Goal: Task Accomplishment & Management: Manage account settings

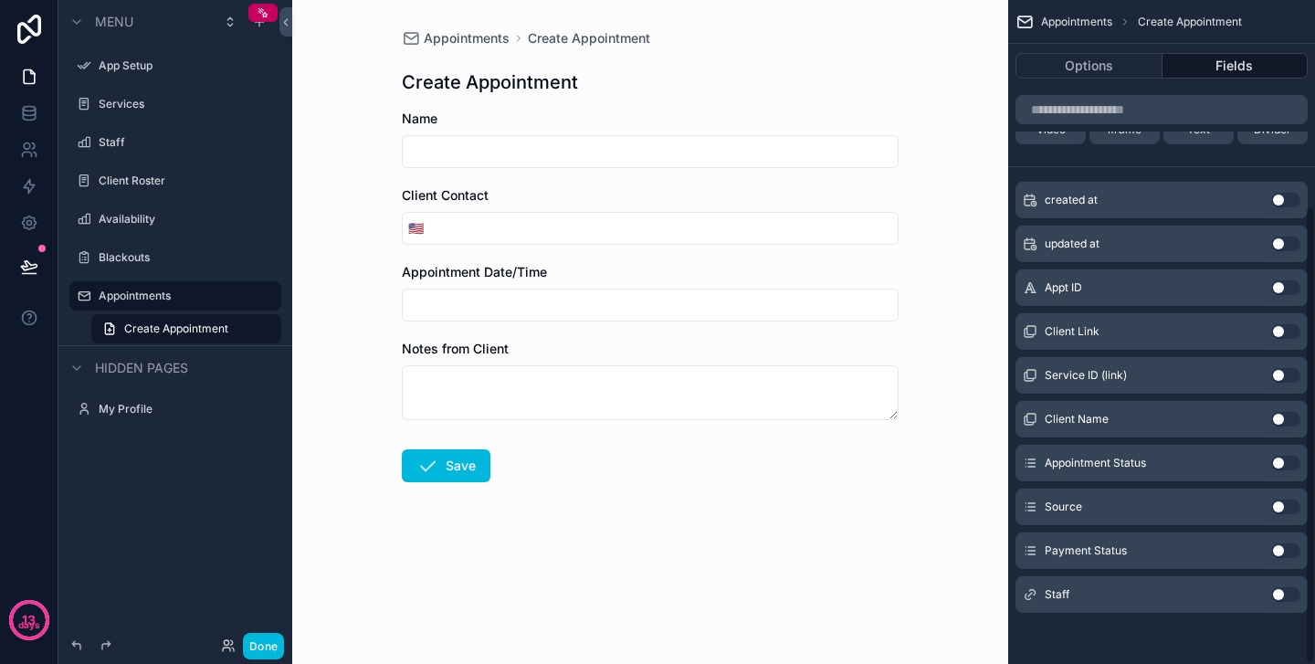
scroll to position [299, 0]
click at [1277, 595] on button "Use setting" at bounding box center [1285, 594] width 29 height 15
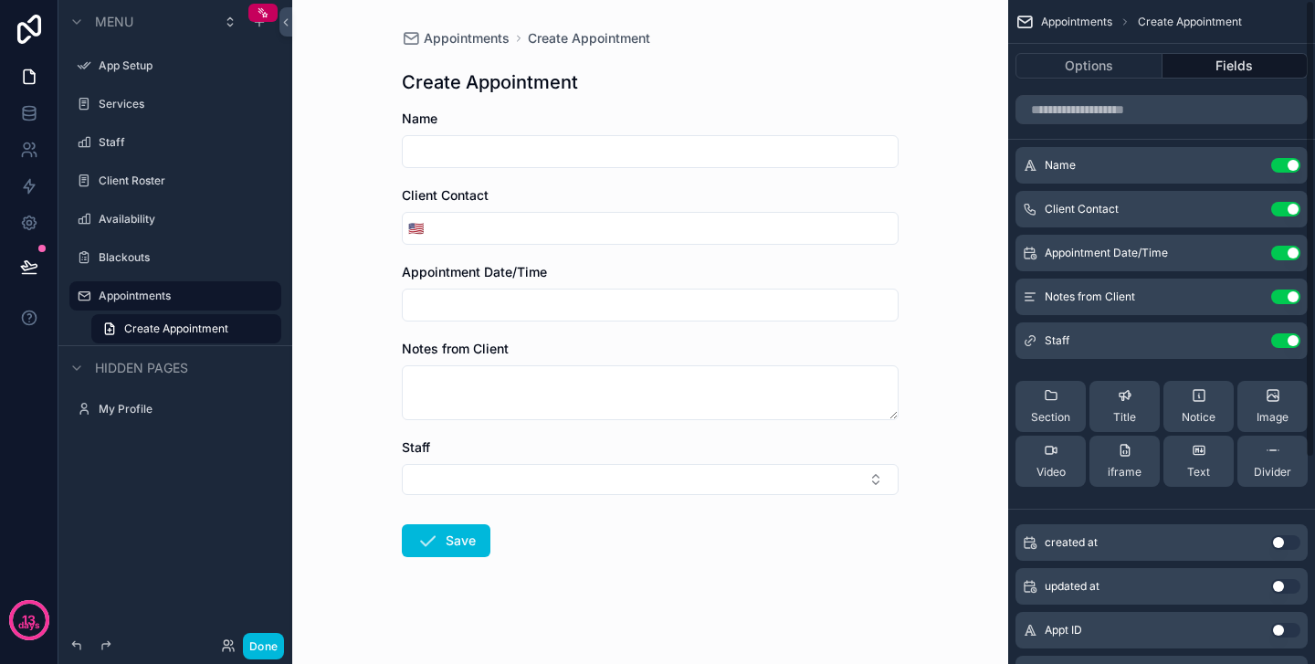
scroll to position [0, 0]
click at [0, 0] on icon "scrollable content" at bounding box center [0, 0] width 0 height 0
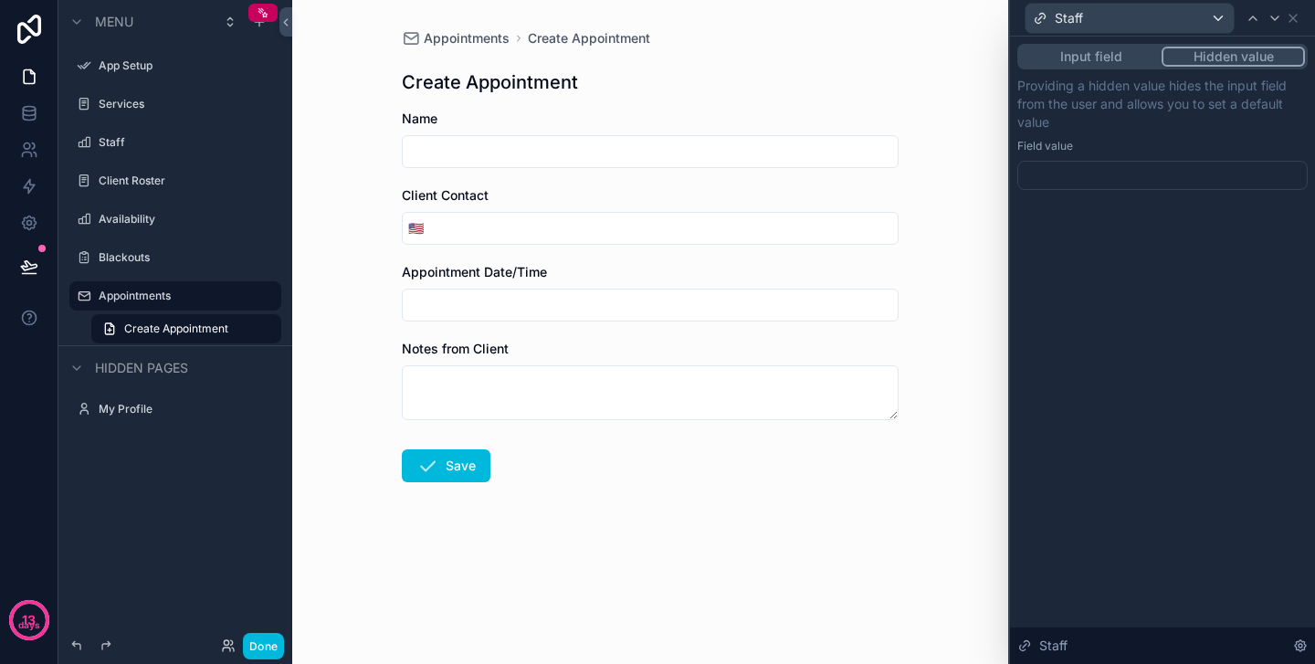
click at [1219, 54] on button "Hidden value" at bounding box center [1232, 57] width 143 height 20
click at [1094, 59] on button "Input field" at bounding box center [1091, 57] width 142 height 20
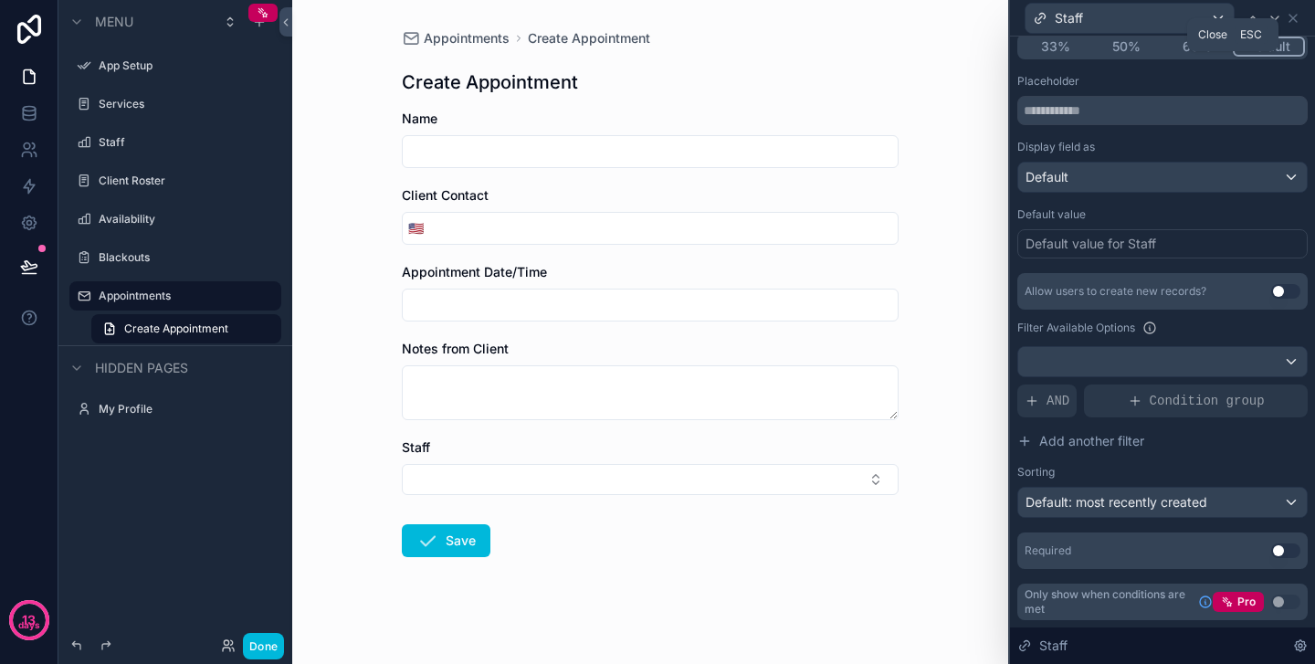
click at [1295, 20] on icon at bounding box center [1292, 18] width 7 height 7
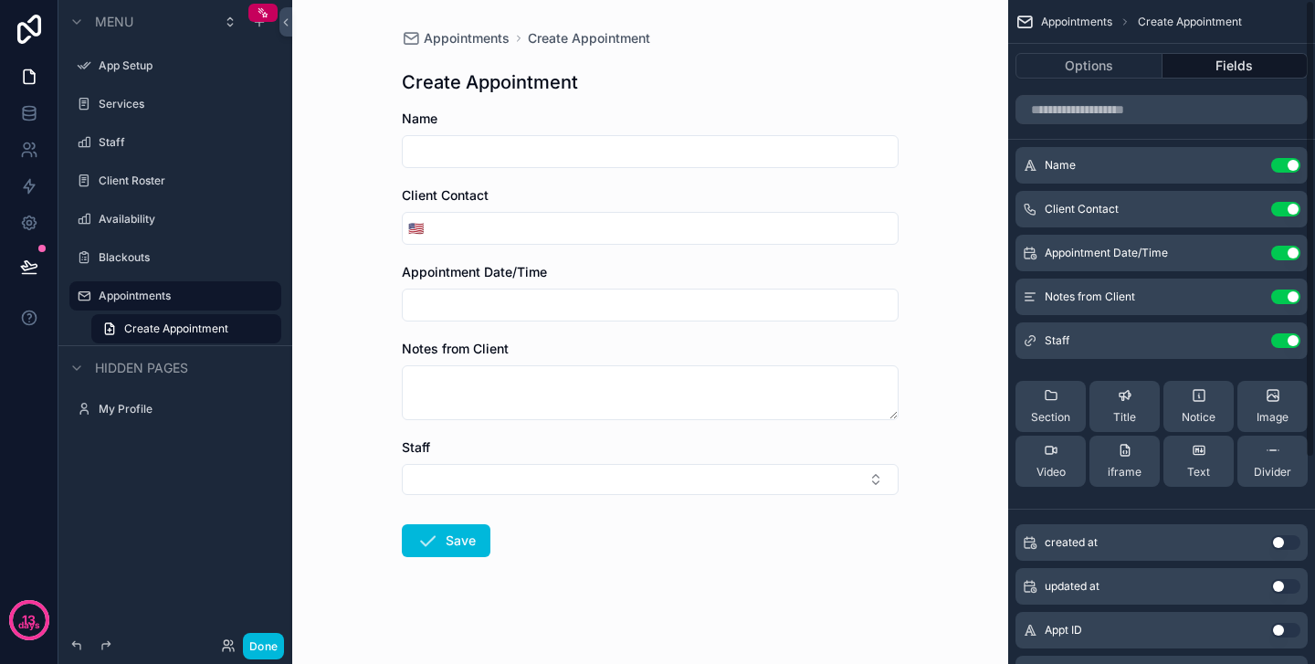
click at [0, 0] on icon "scrollable content" at bounding box center [0, 0] width 0 height 0
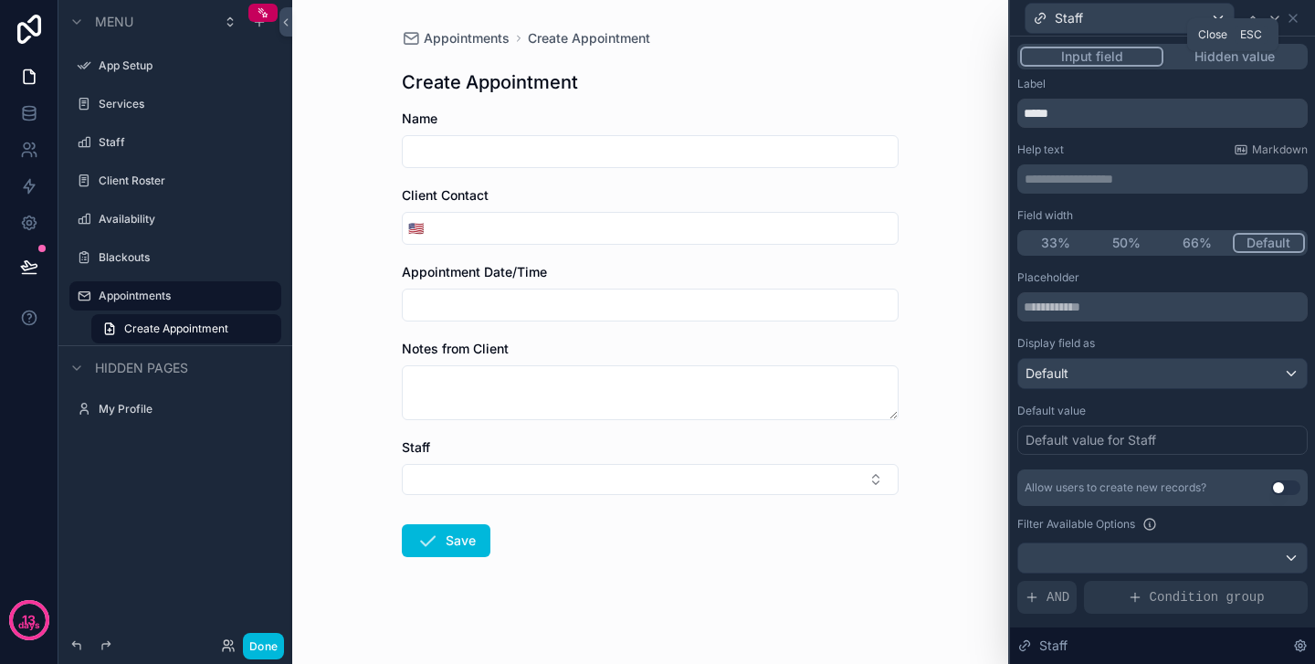
click at [1296, 16] on icon at bounding box center [1293, 18] width 15 height 15
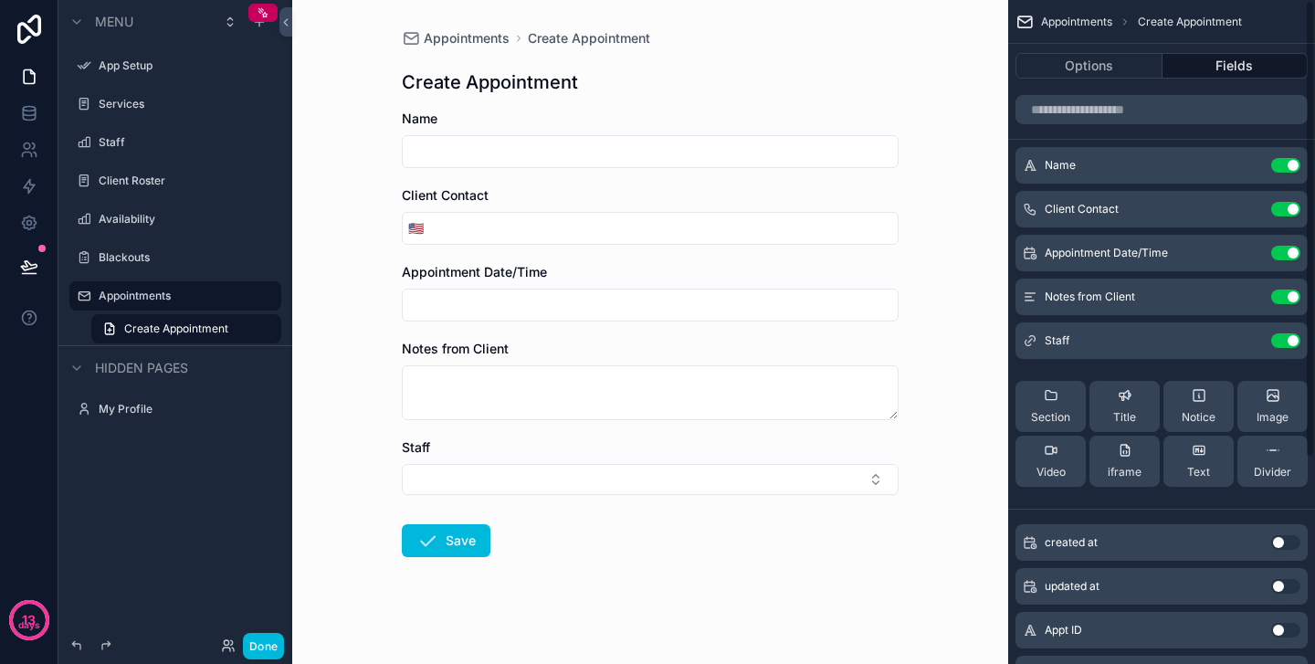
click at [1286, 341] on button "Use setting" at bounding box center [1285, 340] width 29 height 15
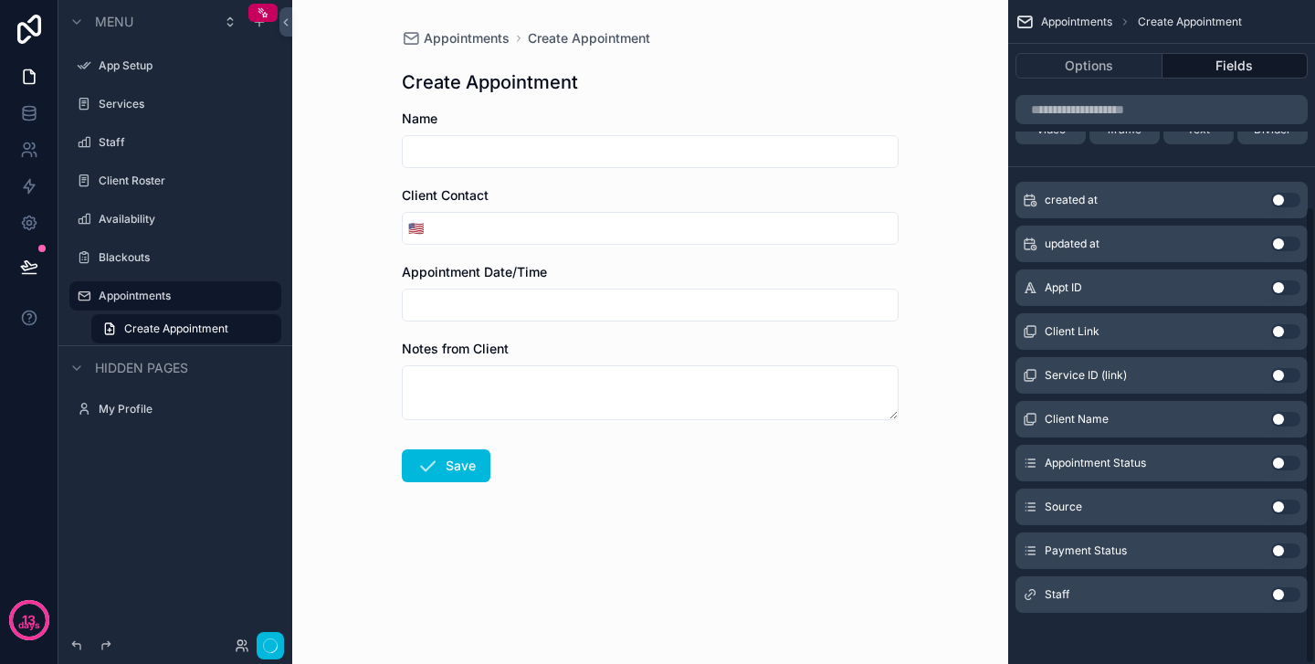
scroll to position [299, 0]
click at [1246, 597] on div "Staff Use setting" at bounding box center [1161, 594] width 292 height 37
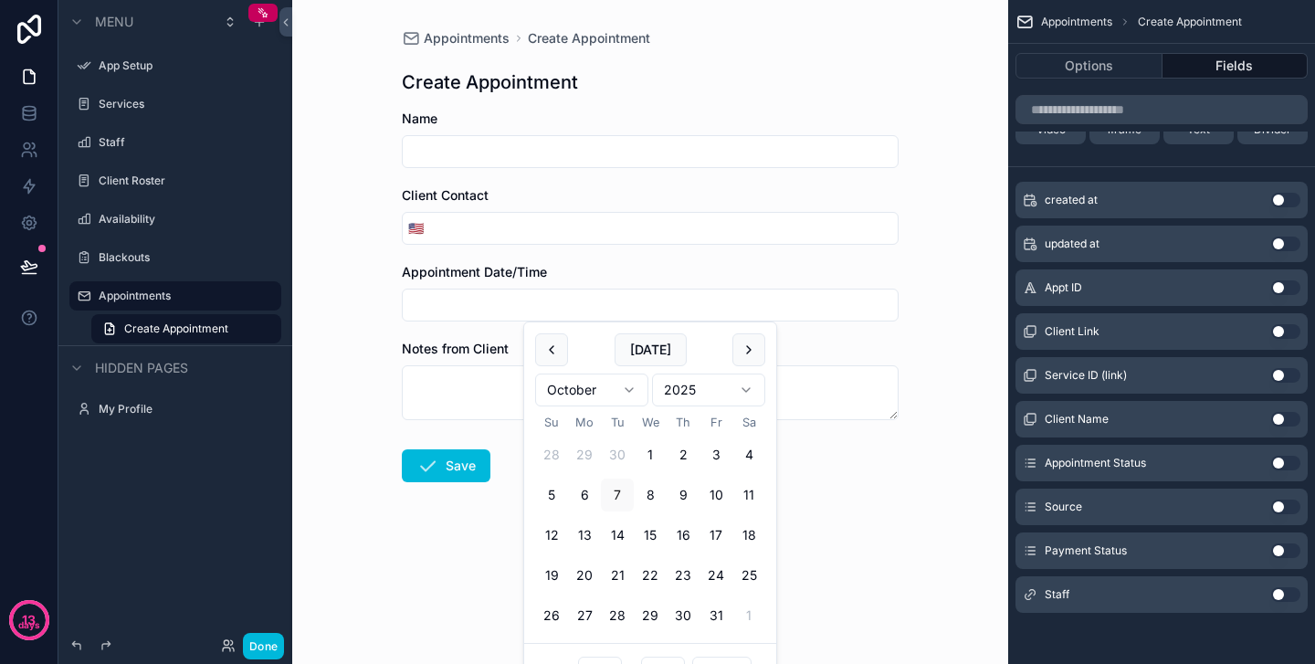
click at [532, 311] on input "scrollable content" at bounding box center [650, 305] width 495 height 26
click at [685, 497] on button "9" at bounding box center [683, 494] width 33 height 33
type input "**********"
click at [782, 490] on form "**********" at bounding box center [650, 354] width 497 height 489
click at [582, 304] on input "**********" at bounding box center [650, 305] width 495 height 26
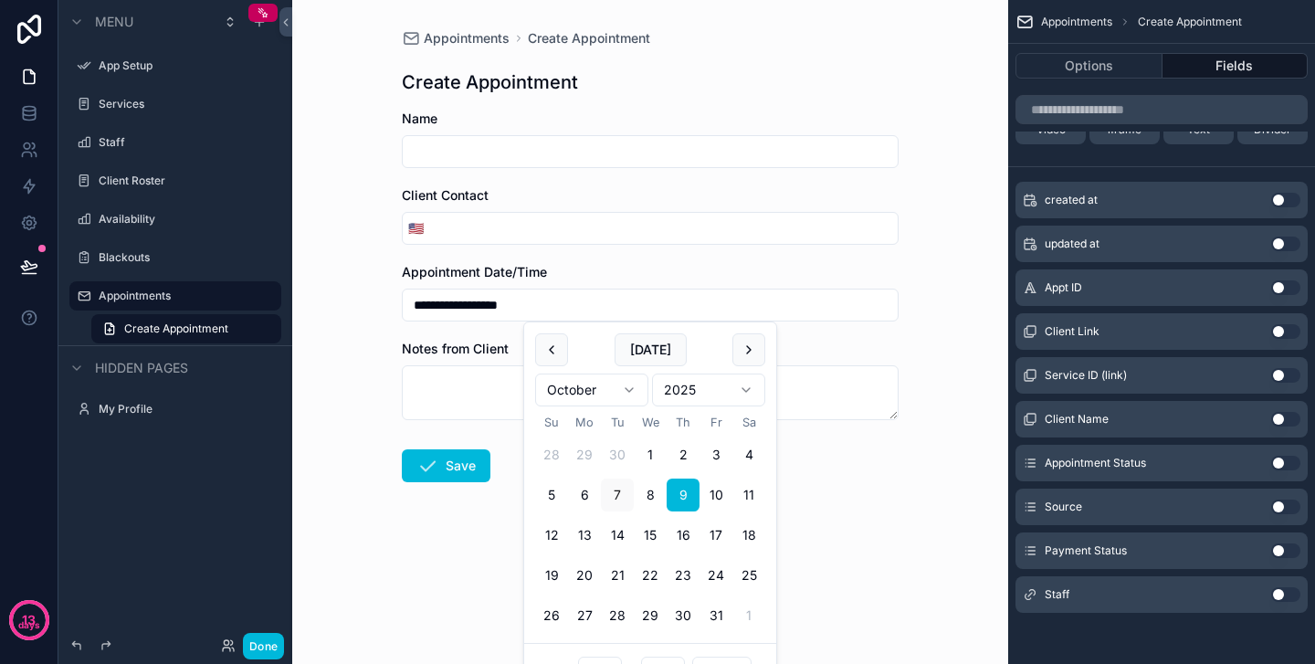
click at [851, 349] on div "Notes from Client" at bounding box center [650, 349] width 497 height 18
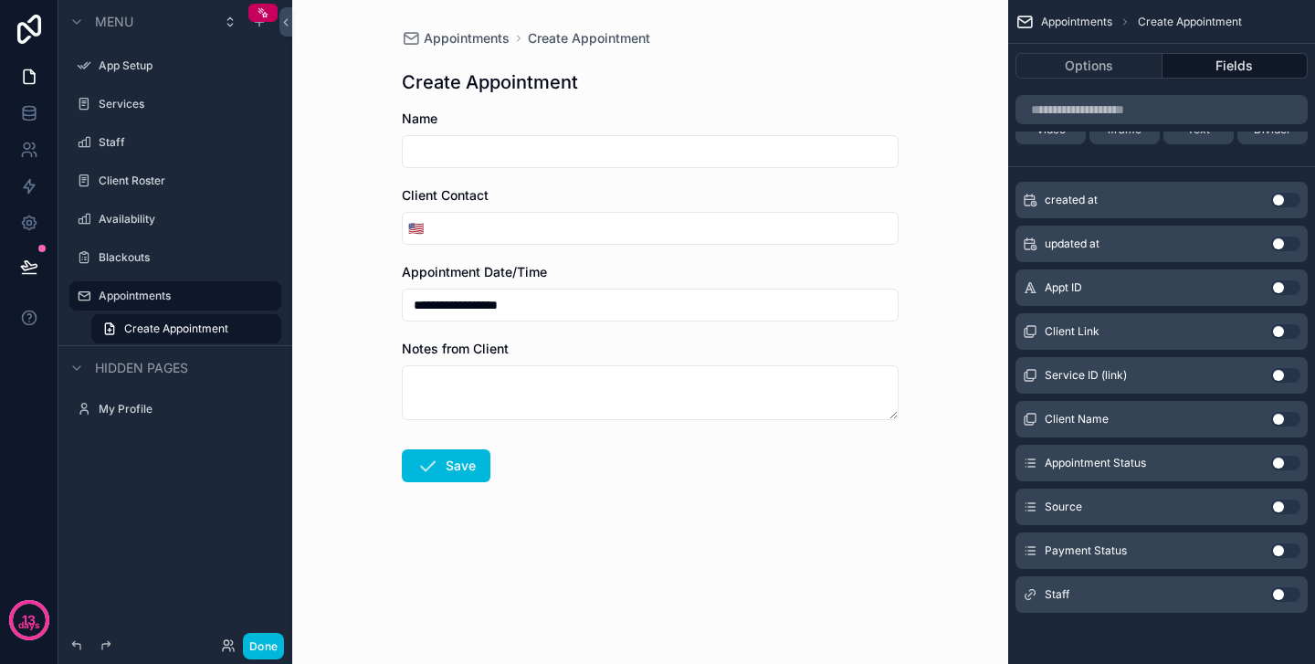
click at [506, 297] on input "**********" at bounding box center [650, 305] width 495 height 26
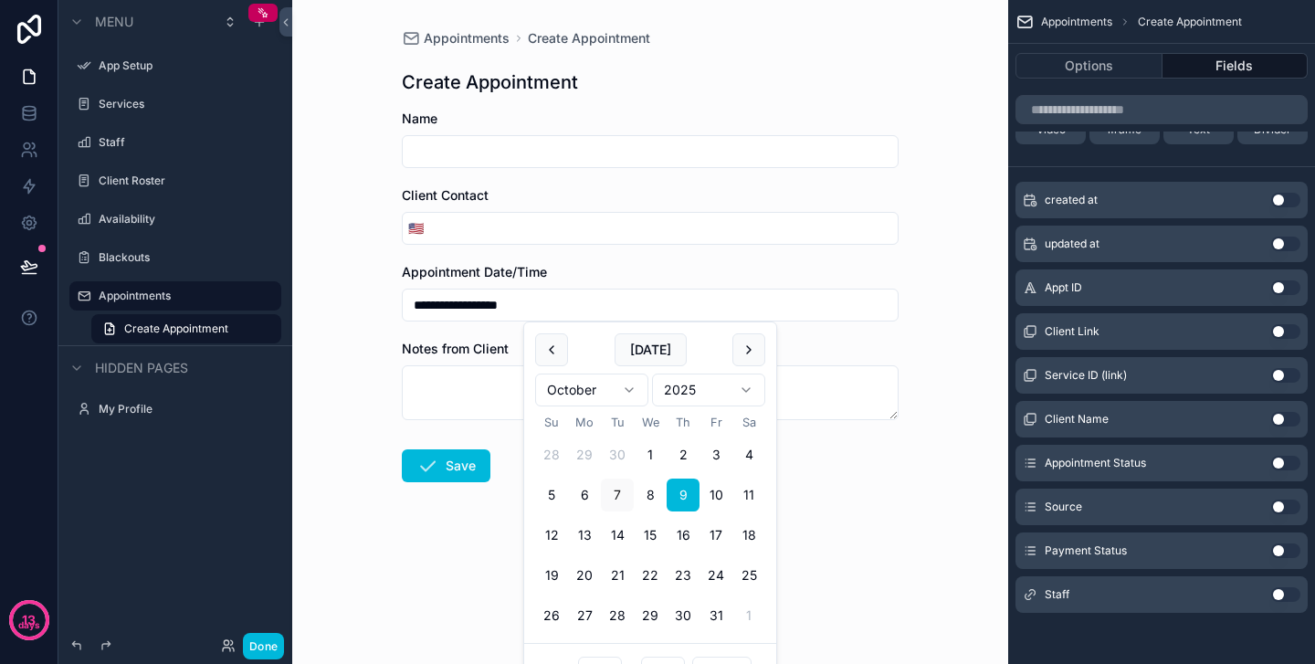
click at [835, 519] on form "**********" at bounding box center [650, 354] width 497 height 489
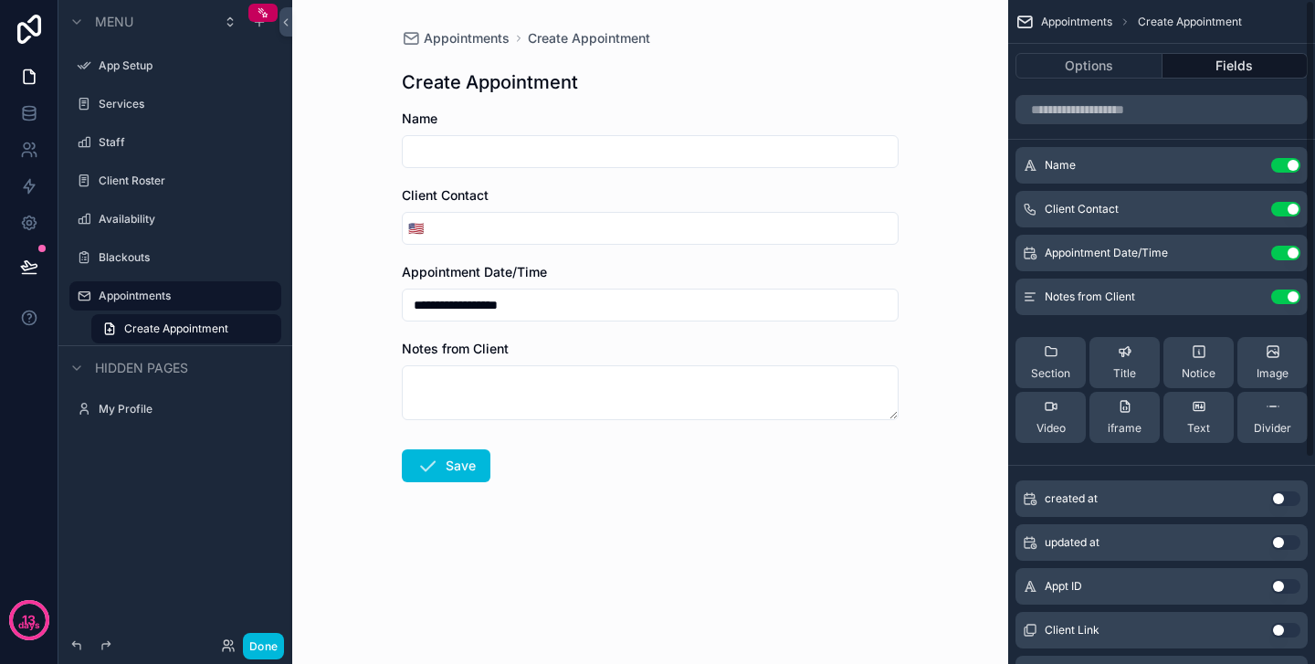
click at [1055, 24] on span "Appointments" at bounding box center [1076, 22] width 71 height 15
click at [465, 37] on span "Appointments" at bounding box center [467, 38] width 86 height 18
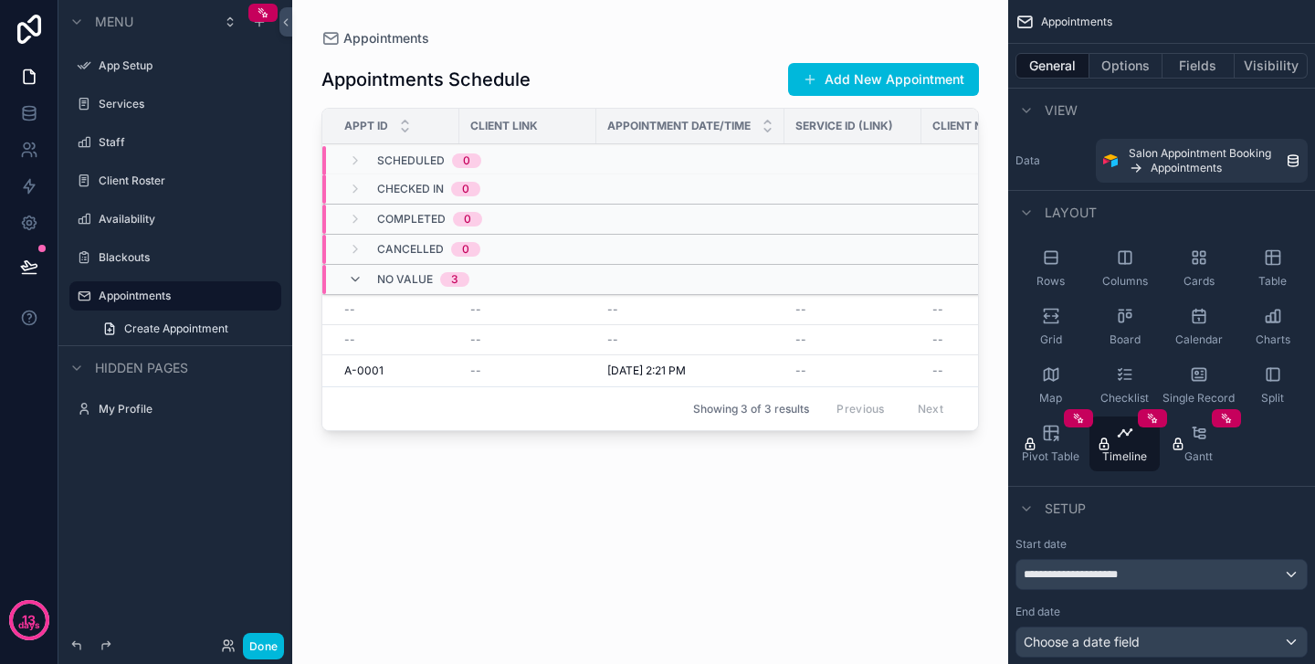
click at [1200, 320] on icon "scrollable content" at bounding box center [1199, 316] width 18 height 18
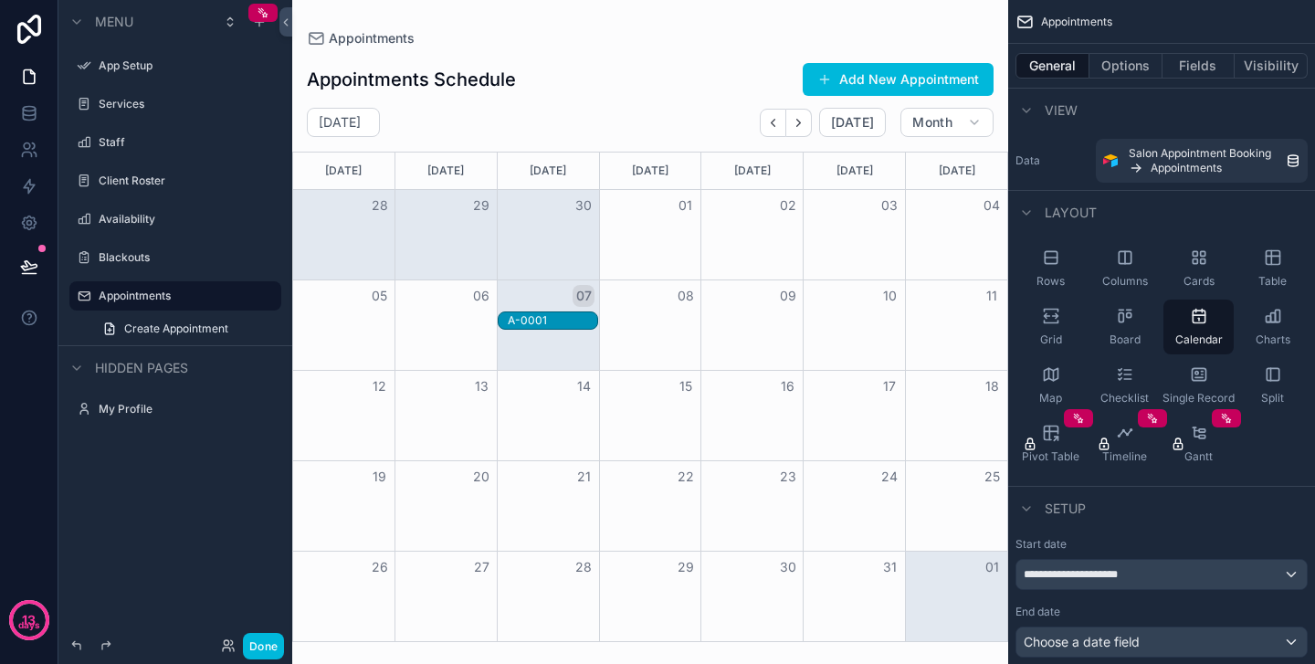
click at [563, 325] on div "A-0001" at bounding box center [552, 320] width 89 height 15
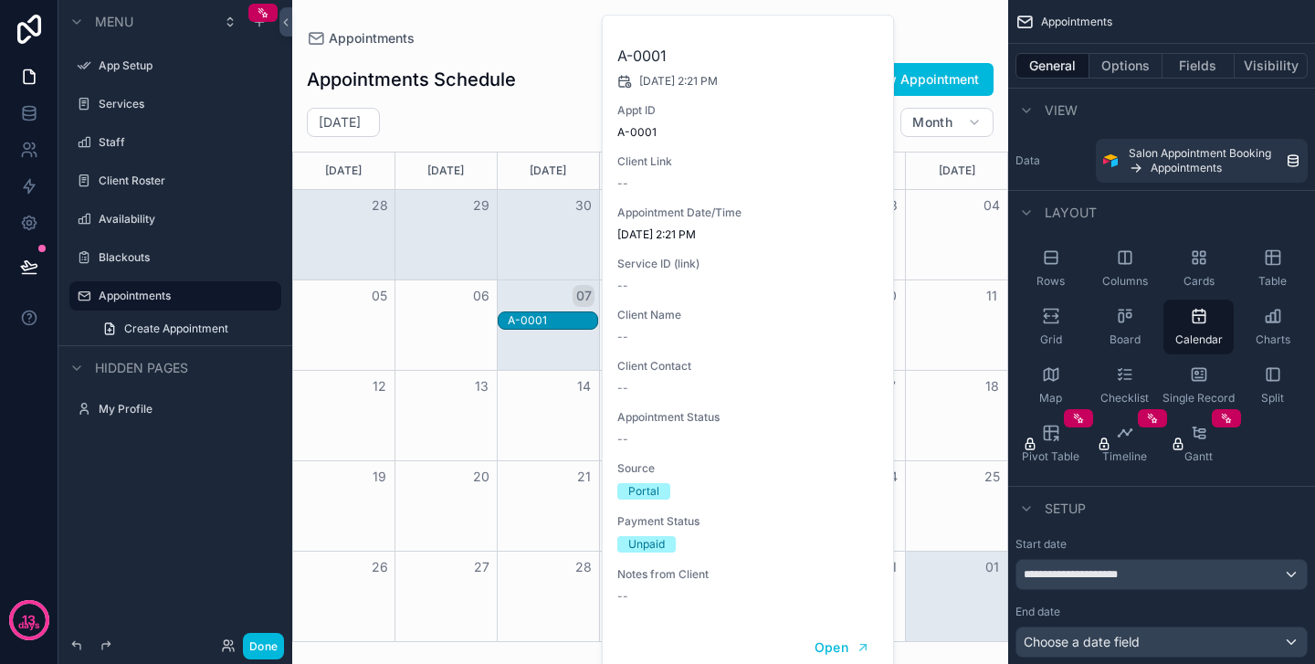
click at [579, 58] on div "Appointments Schedule Add New Appointment [DATE] [DATE] Month [DATE] [DATE] [DA…" at bounding box center [650, 344] width 716 height 594
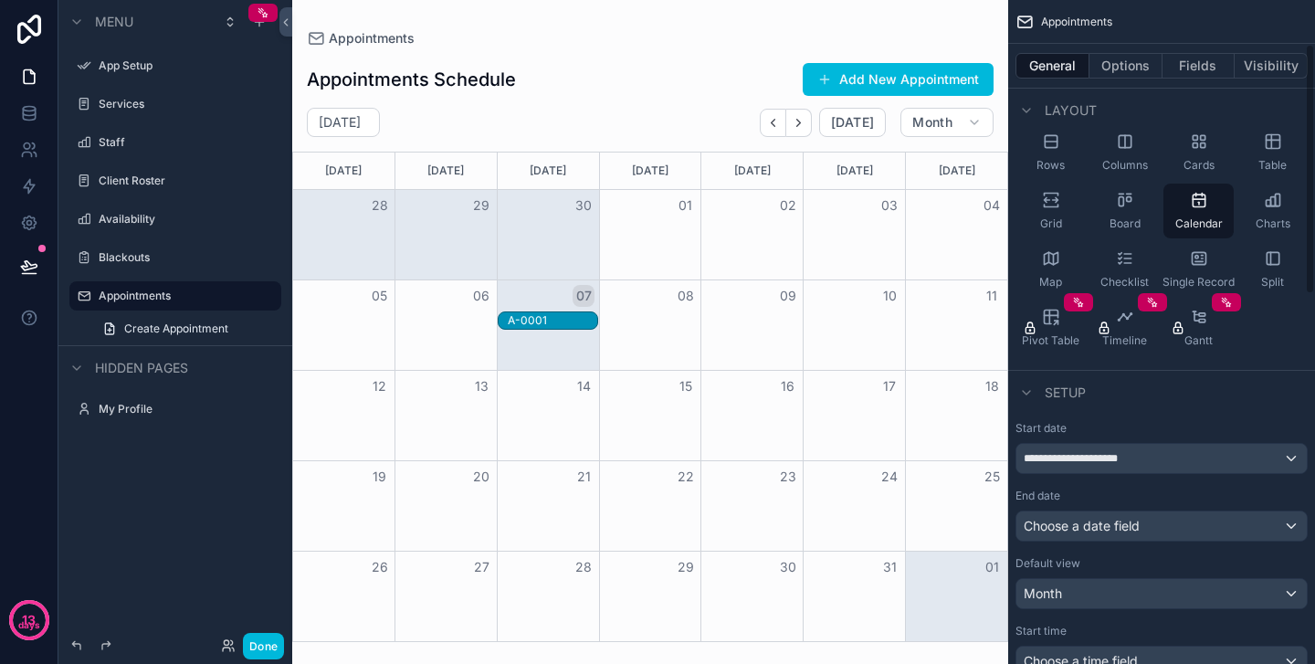
scroll to position [149, 0]
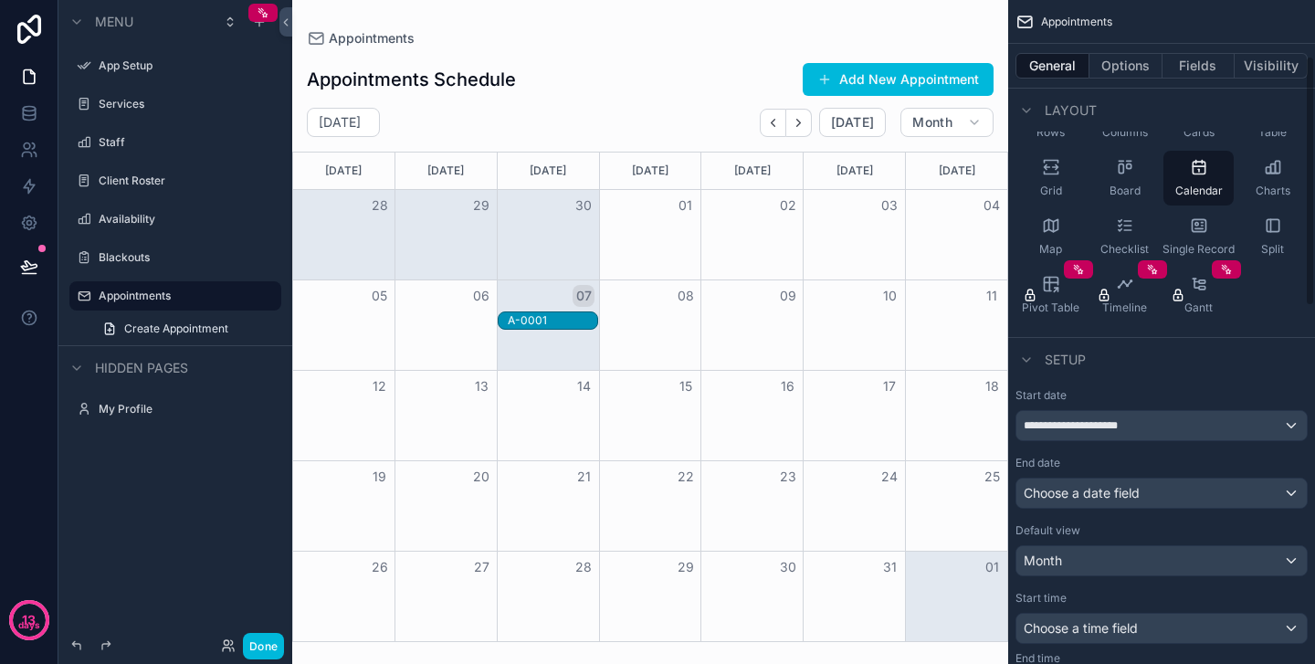
click at [1181, 499] on div "Choose a date field" at bounding box center [1161, 492] width 290 height 29
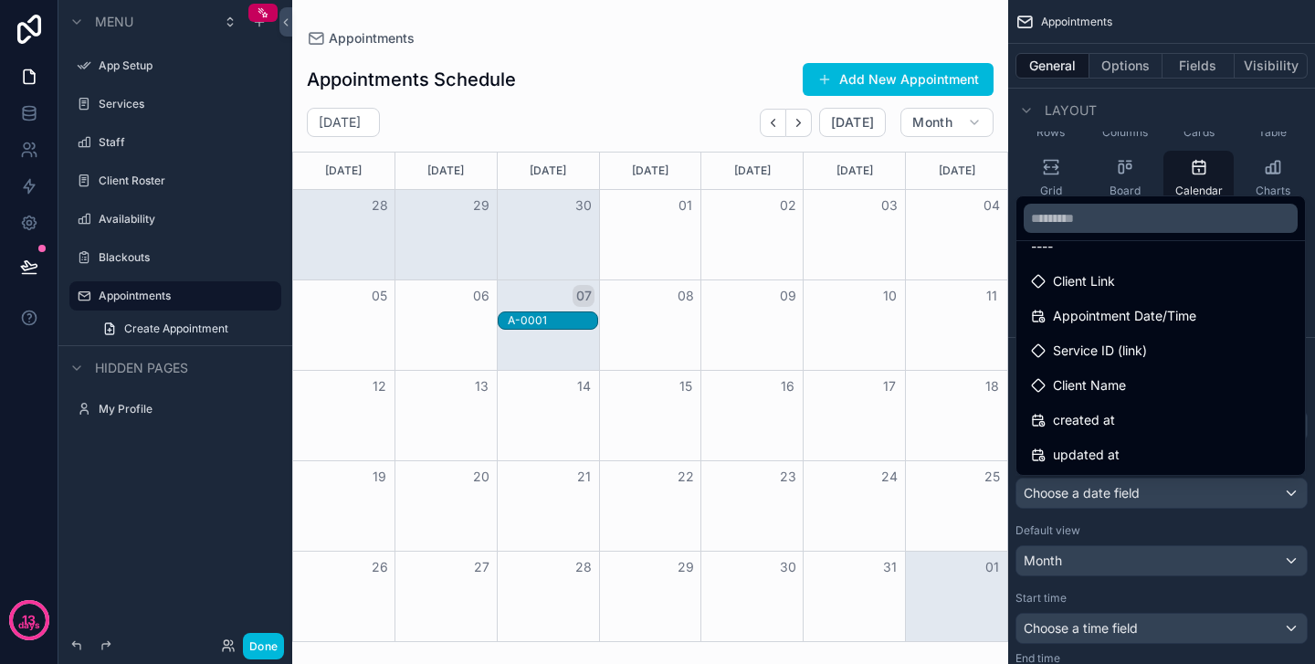
scroll to position [26, 0]
click at [1190, 527] on div "scrollable content" at bounding box center [657, 332] width 1315 height 664
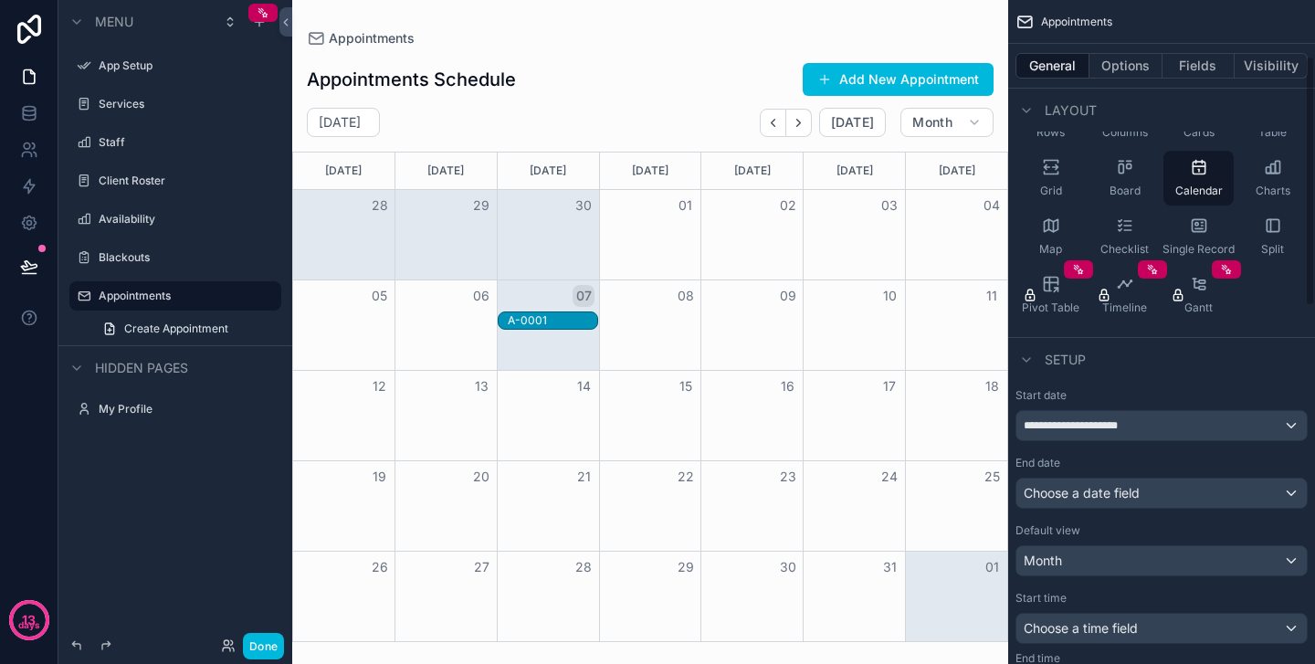
scroll to position [248, 0]
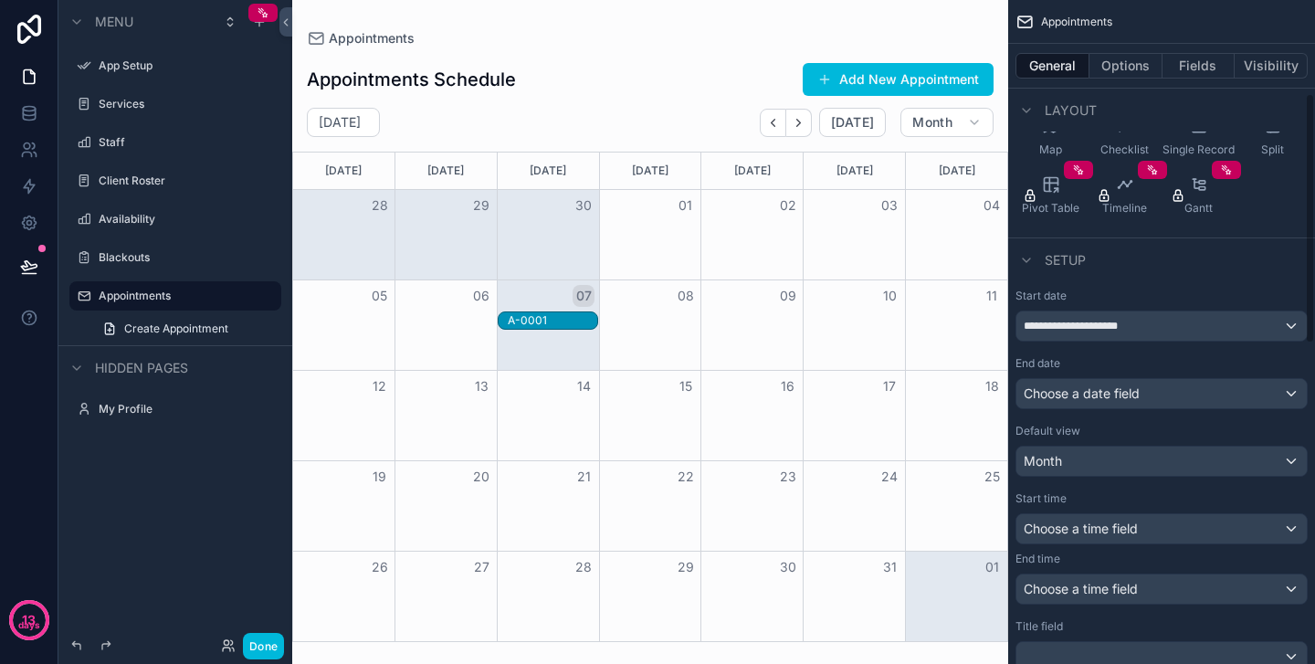
click at [1115, 470] on div "Month" at bounding box center [1161, 460] width 290 height 29
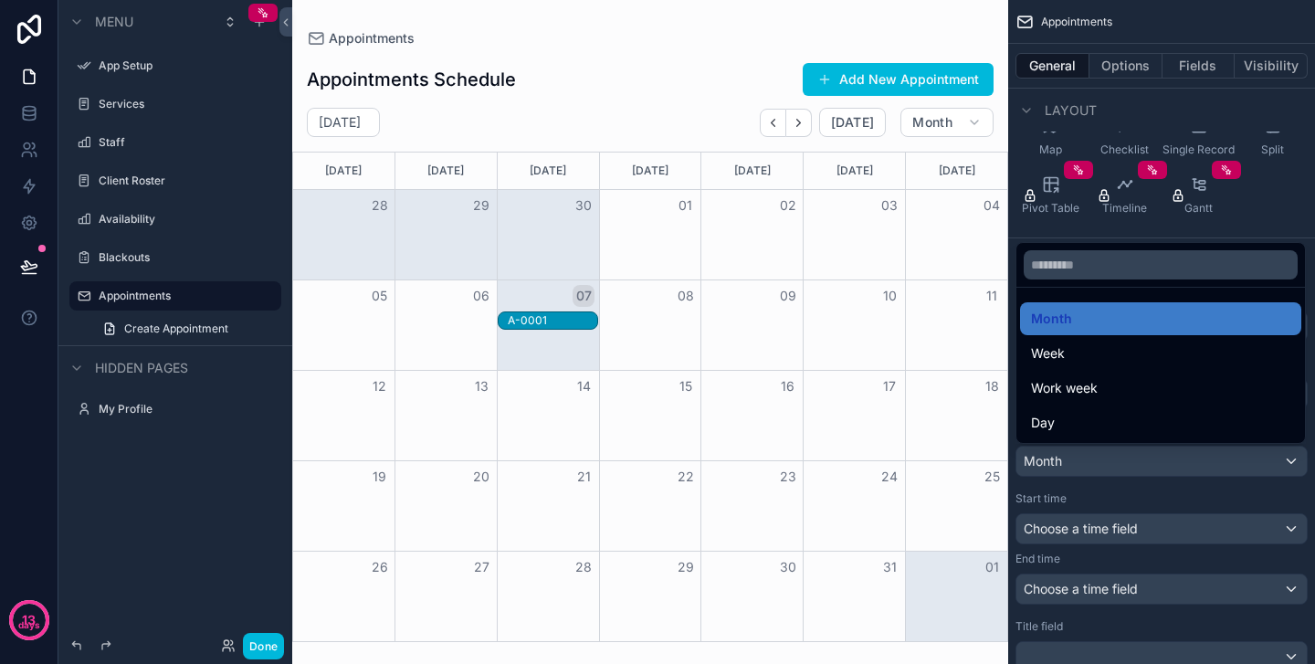
click at [1076, 349] on div "Week" at bounding box center [1160, 353] width 259 height 22
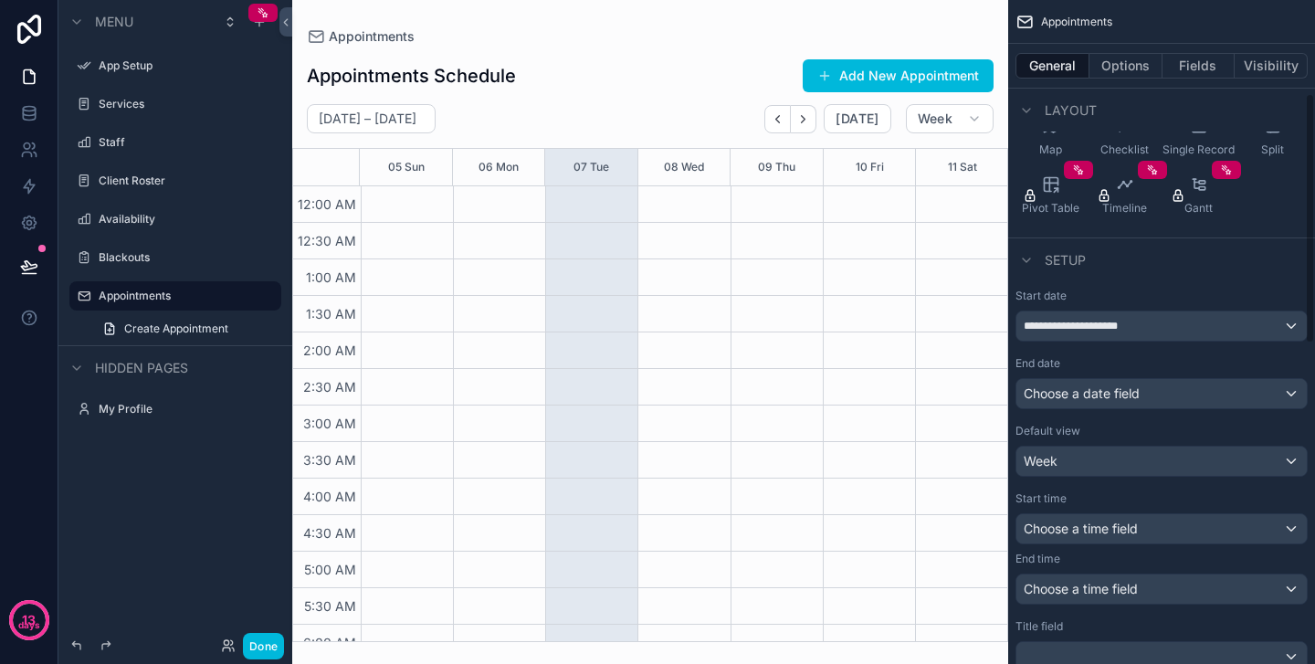
scroll to position [0, 0]
click at [1202, 538] on div "Choose a time field" at bounding box center [1161, 528] width 290 height 29
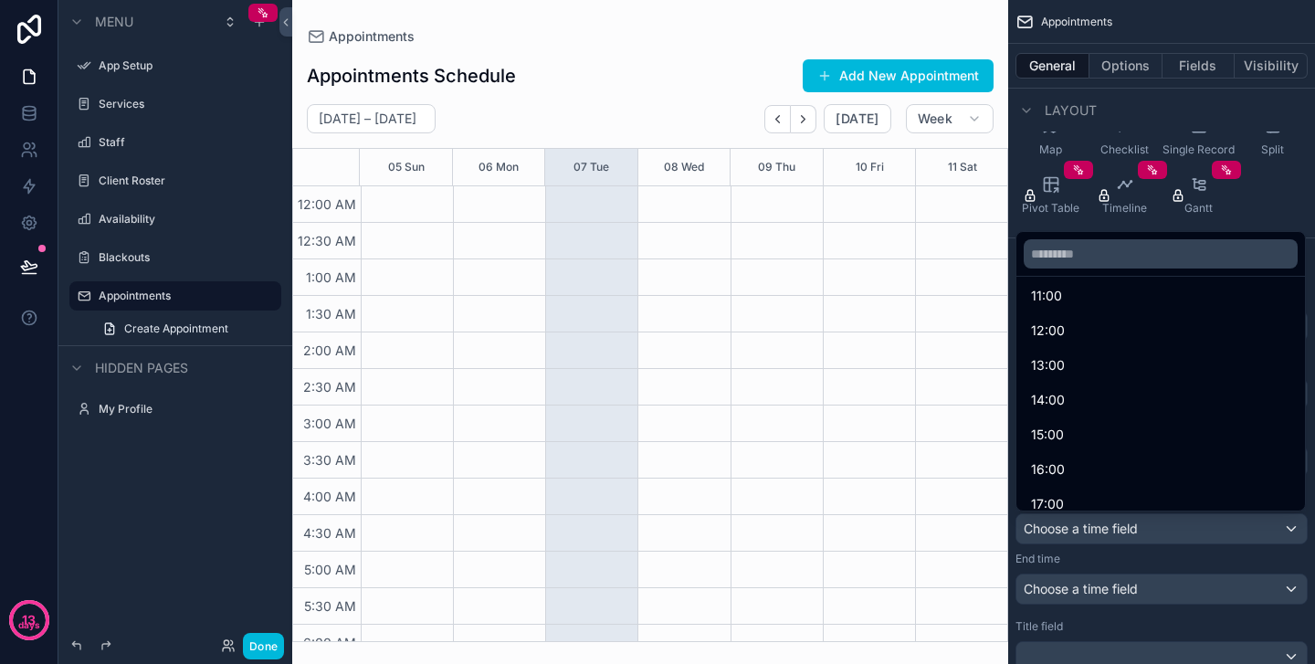
scroll to position [354, 0]
click at [1070, 336] on div "10:00" at bounding box center [1160, 335] width 259 height 22
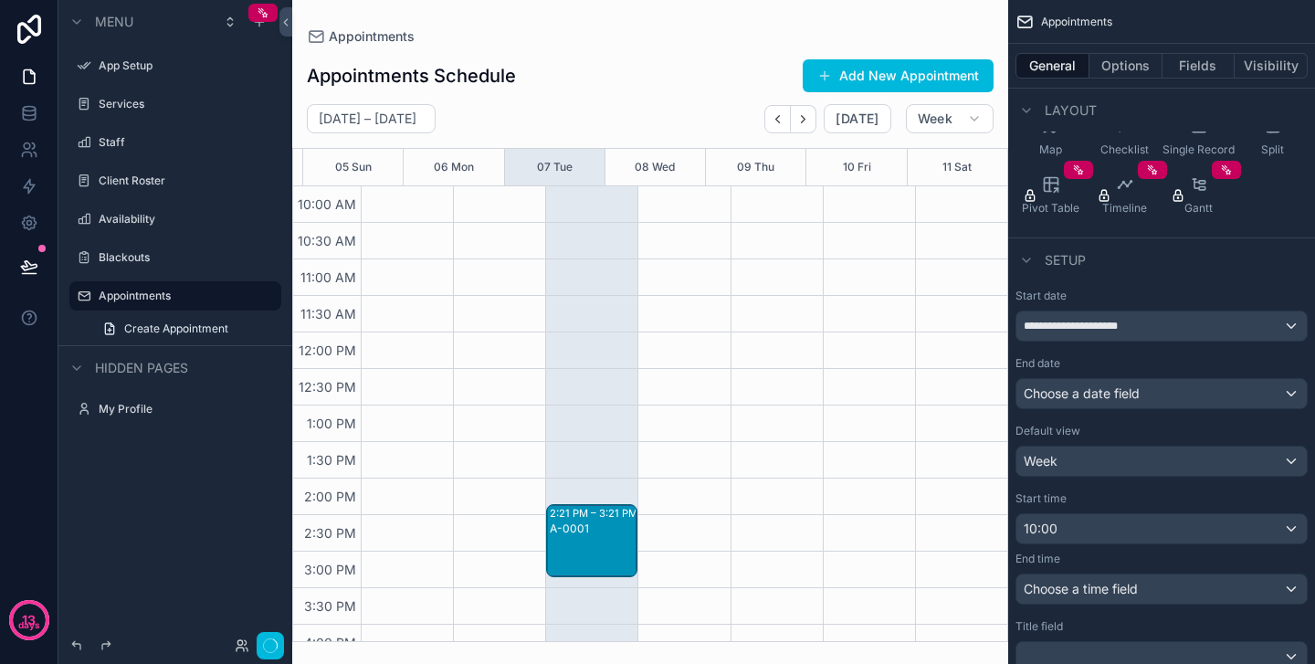
scroll to position [568, 0]
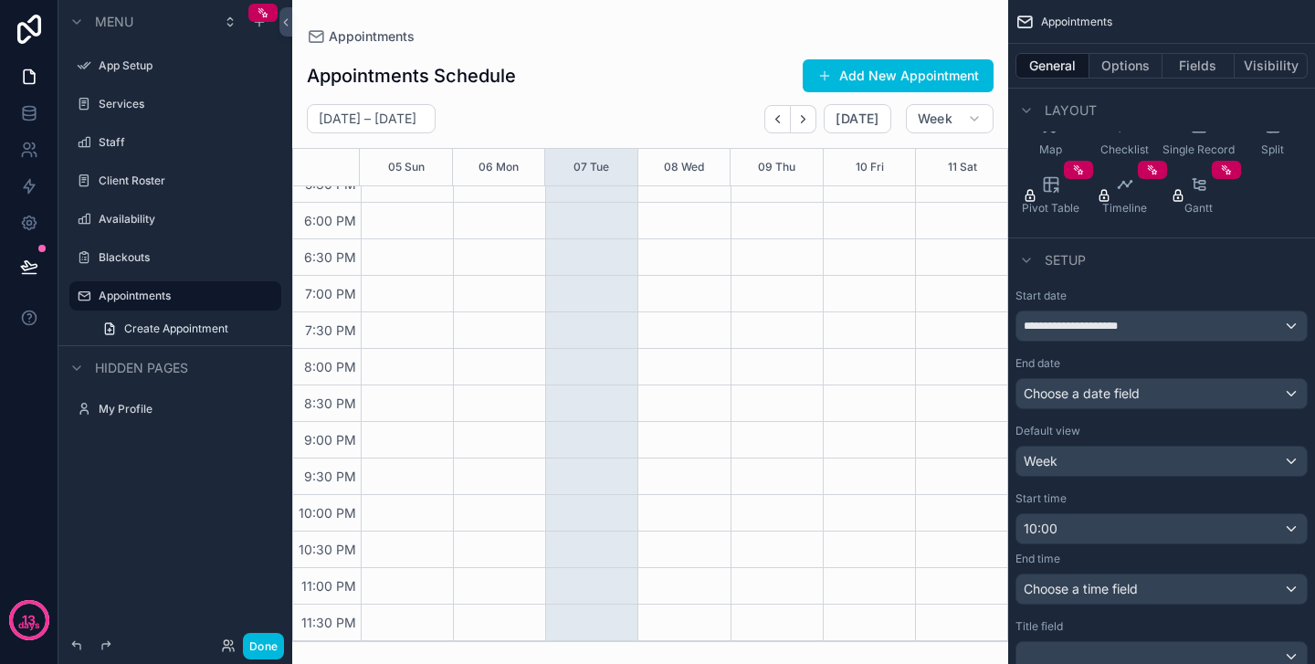
click at [1121, 585] on span "Choose a time field" at bounding box center [1081, 589] width 114 height 16
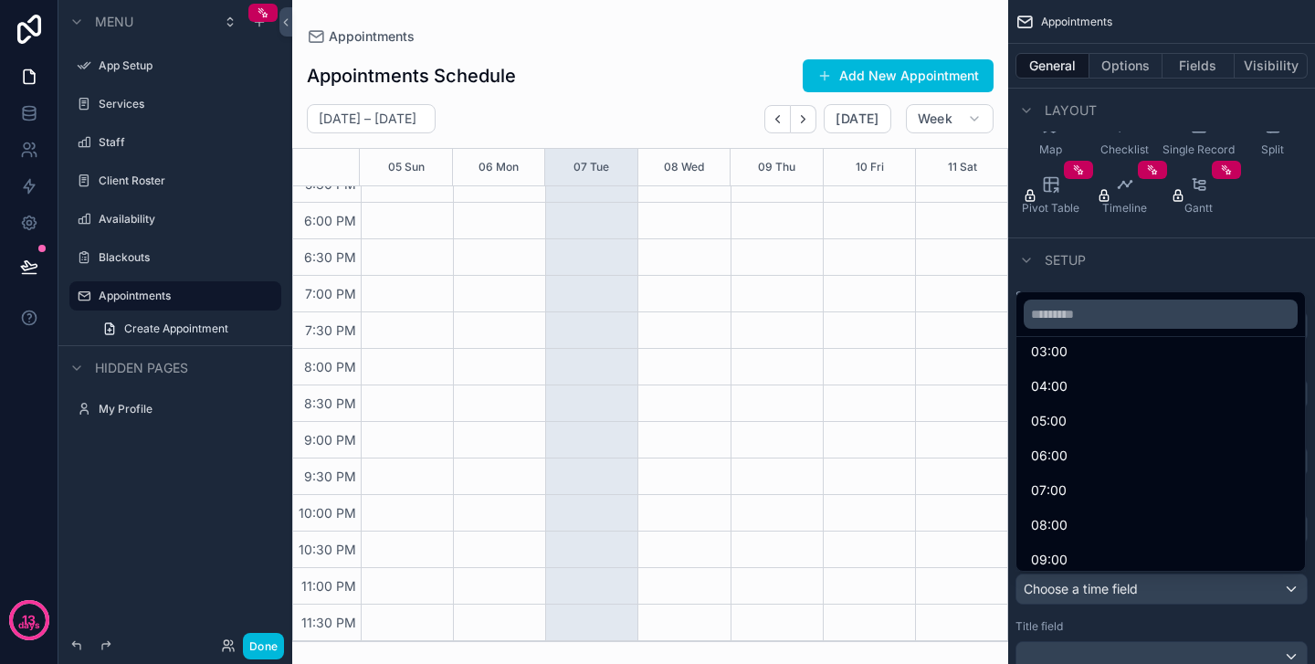
scroll to position [173, 0]
click at [1098, 479] on div "07:00" at bounding box center [1160, 473] width 259 height 22
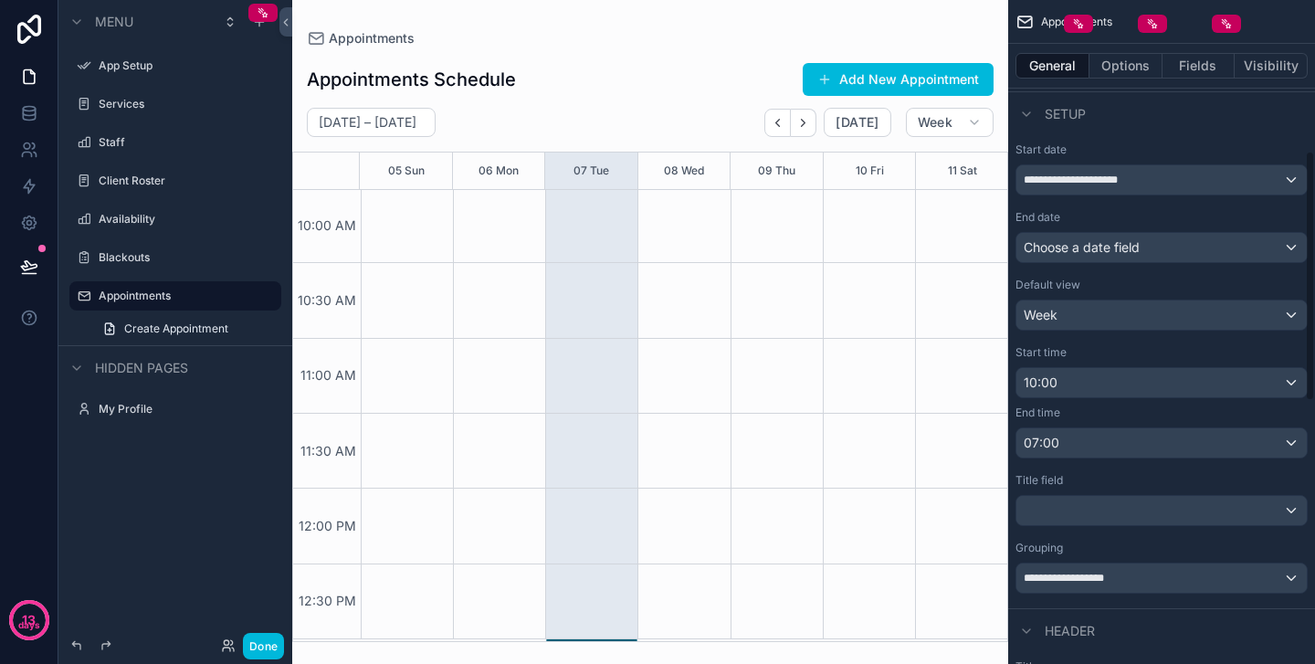
scroll to position [400, 0]
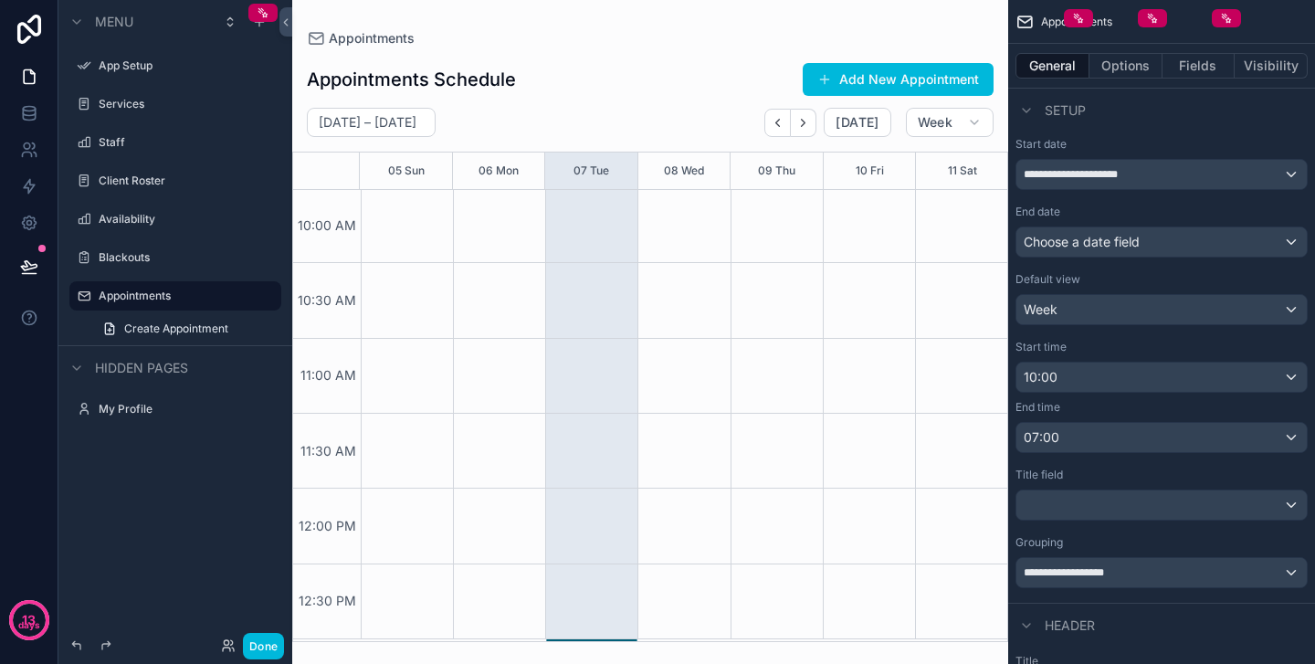
click at [1094, 581] on div "**********" at bounding box center [1161, 572] width 290 height 29
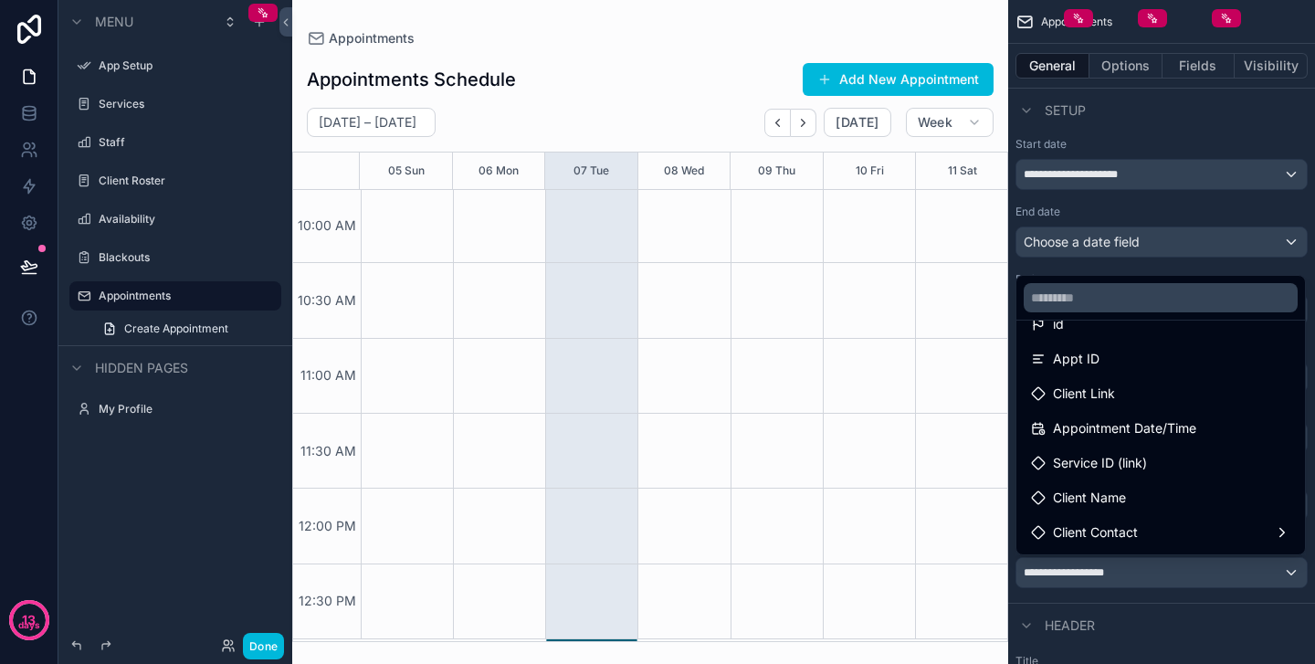
scroll to position [119, 0]
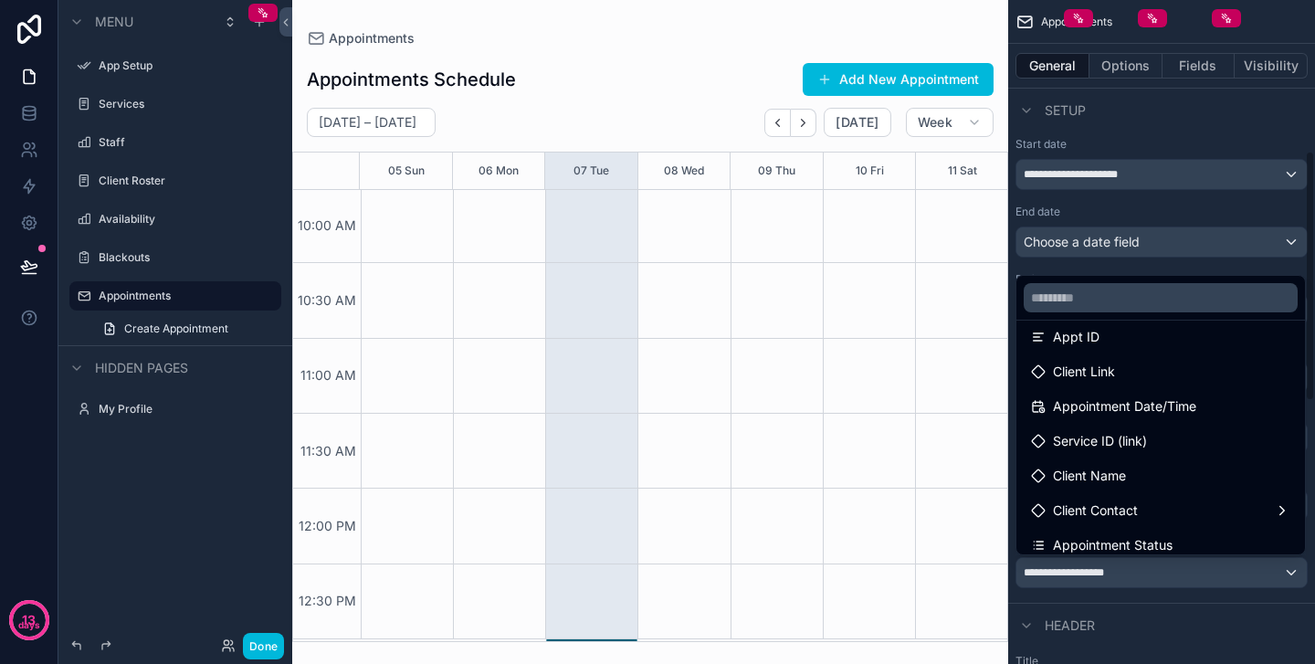
click at [1219, 600] on div "scrollable content" at bounding box center [657, 332] width 1315 height 664
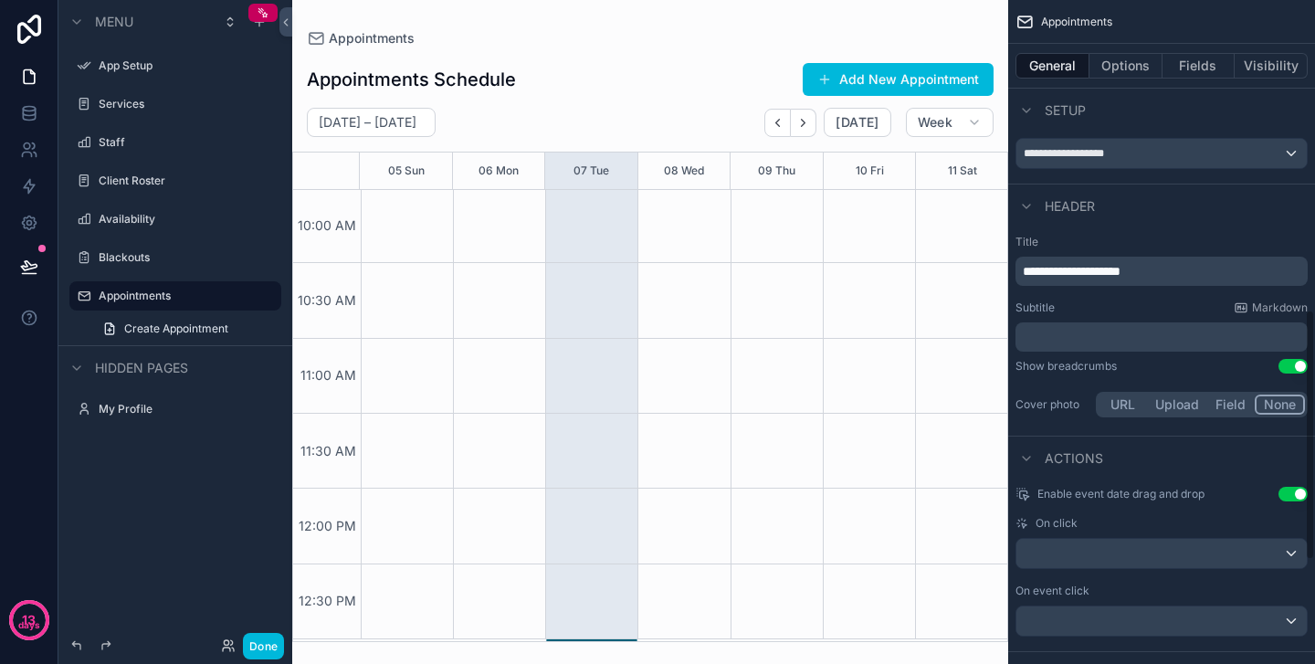
scroll to position [993, 0]
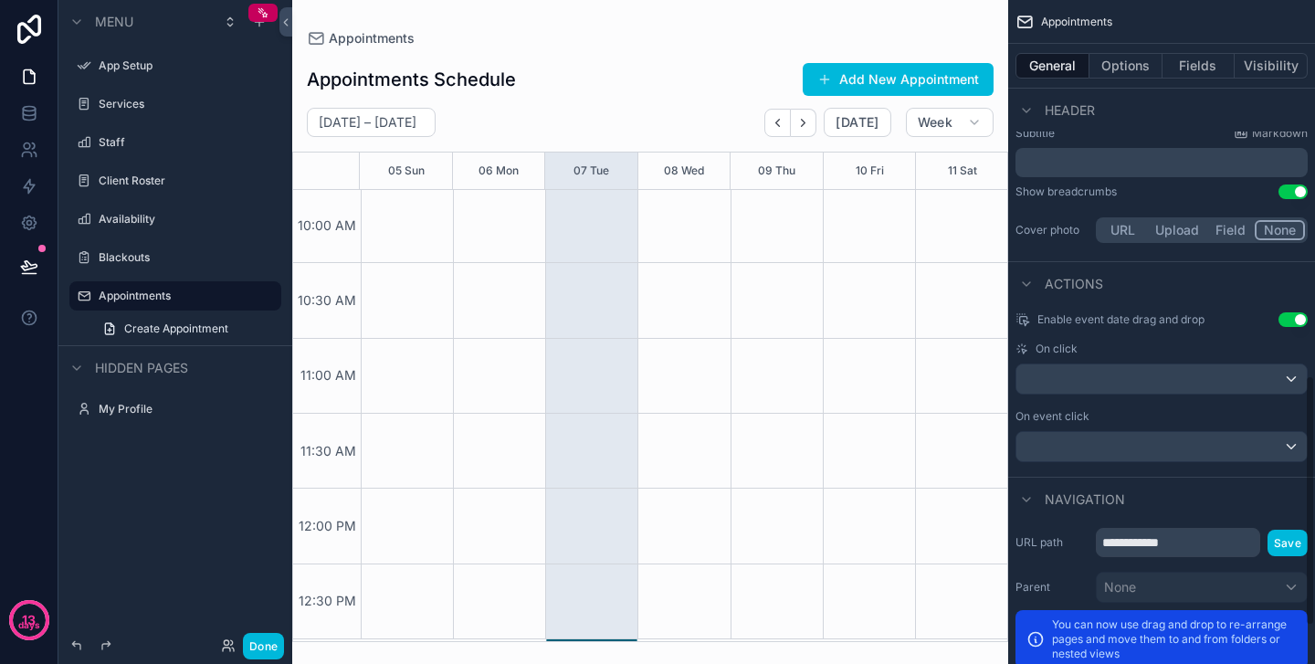
click at [1200, 378] on div "scrollable content" at bounding box center [1161, 378] width 290 height 29
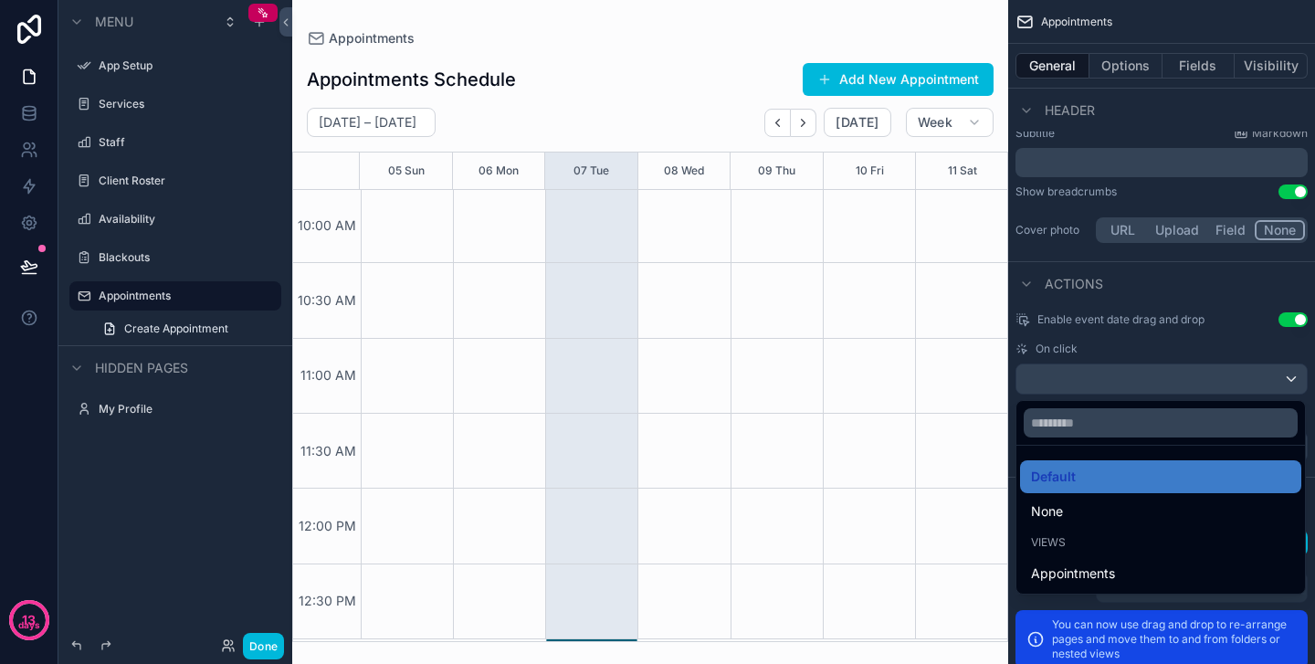
click at [1195, 344] on div "scrollable content" at bounding box center [657, 332] width 1315 height 664
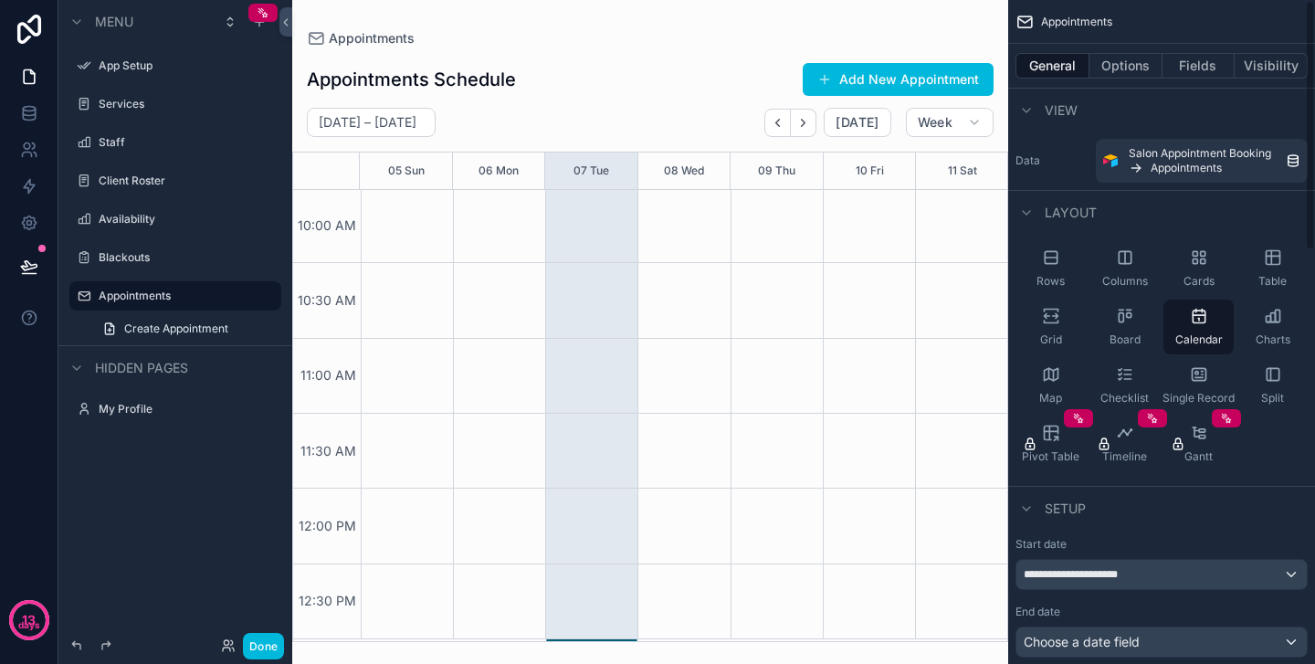
scroll to position [0, 0]
click at [1195, 60] on button "Fields" at bounding box center [1198, 66] width 73 height 26
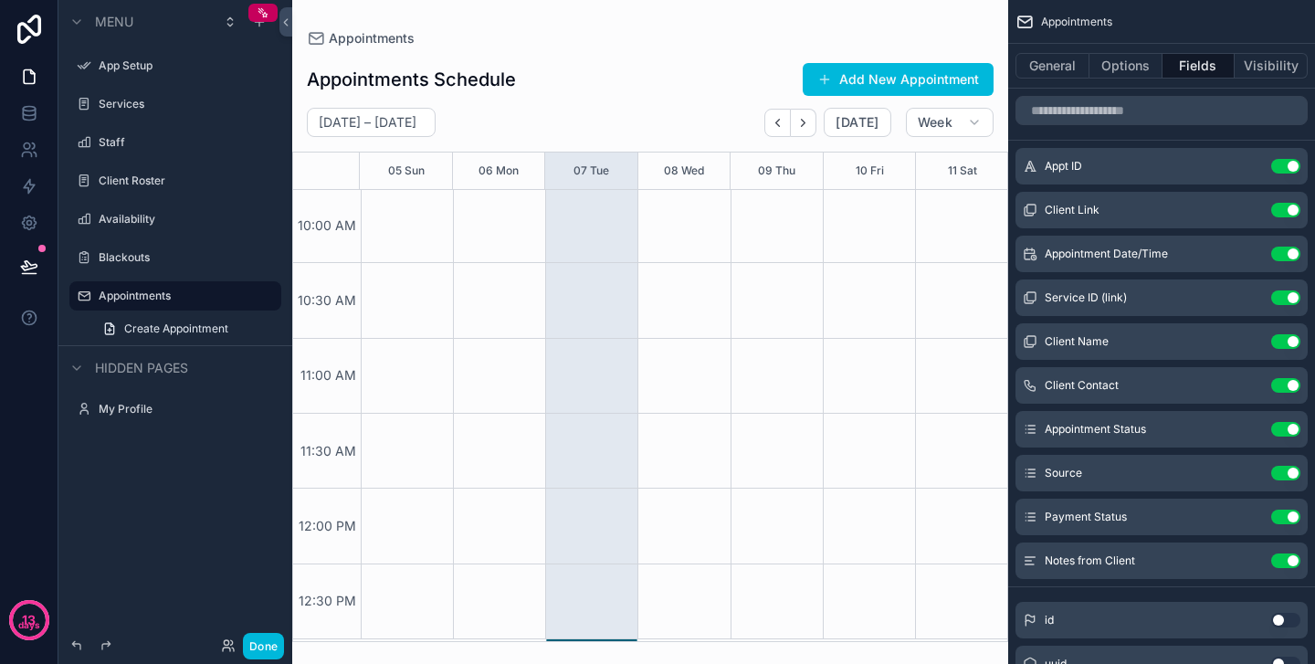
click at [1295, 167] on button "Use setting" at bounding box center [1285, 166] width 29 height 15
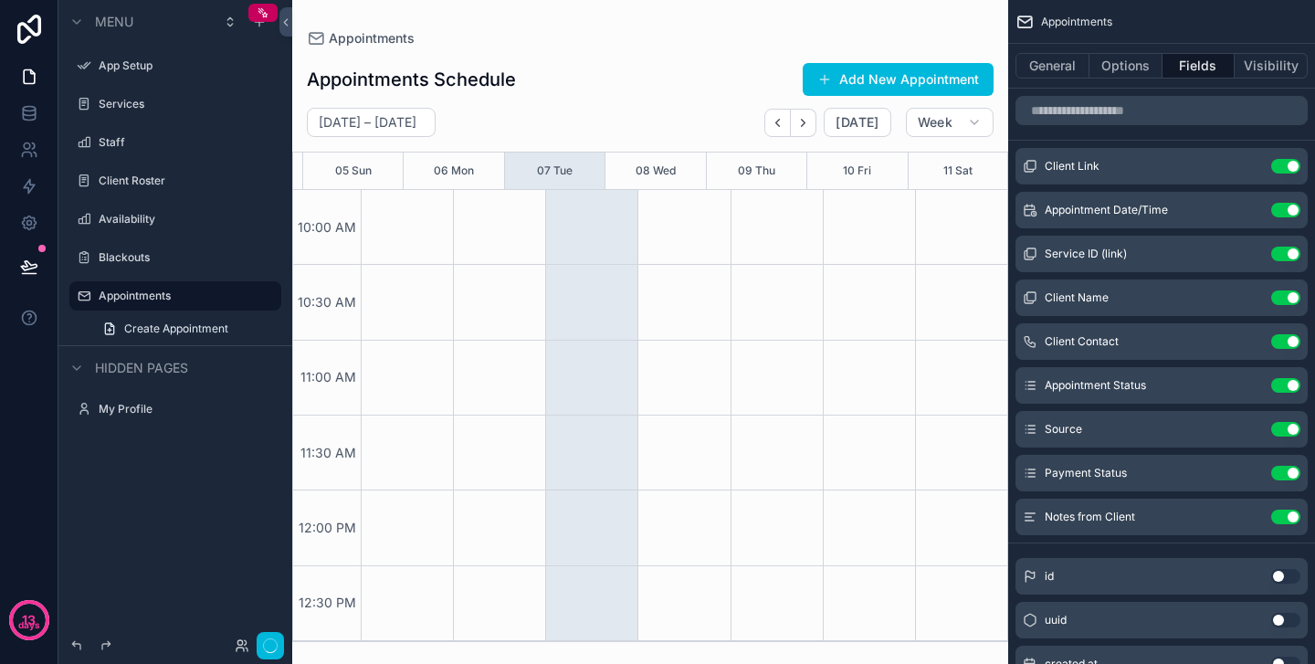
scroll to position [2, 0]
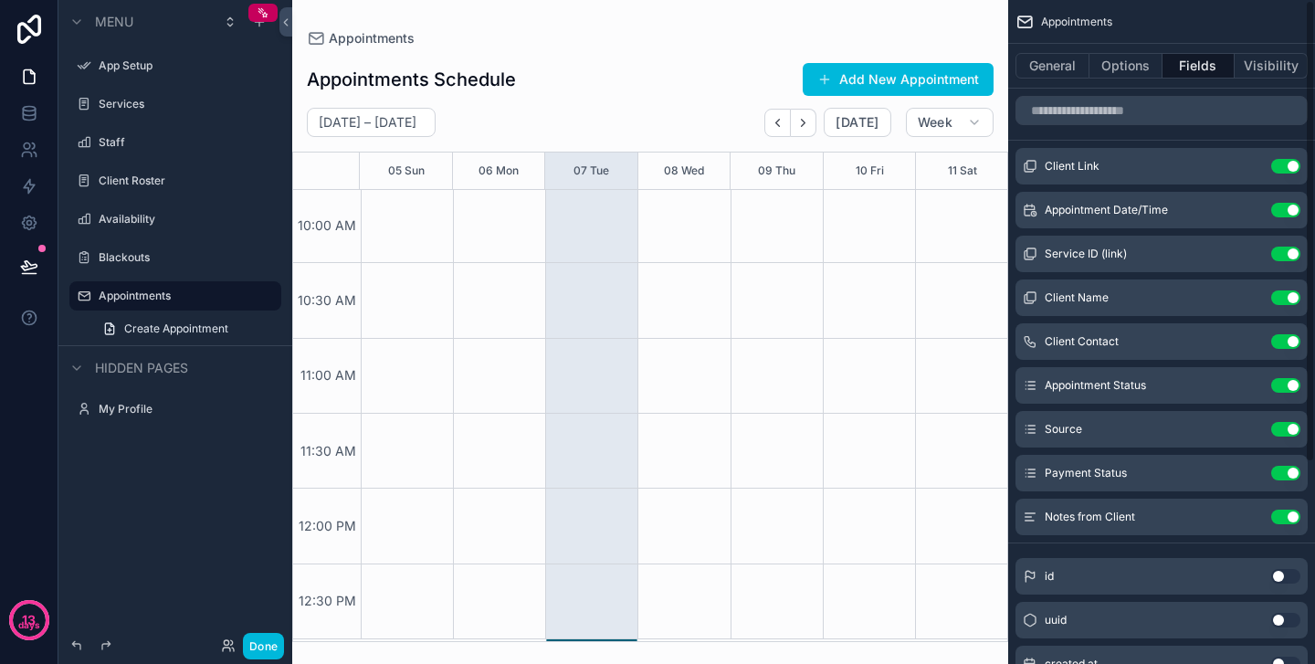
click at [1295, 167] on button "Use setting" at bounding box center [1285, 166] width 29 height 15
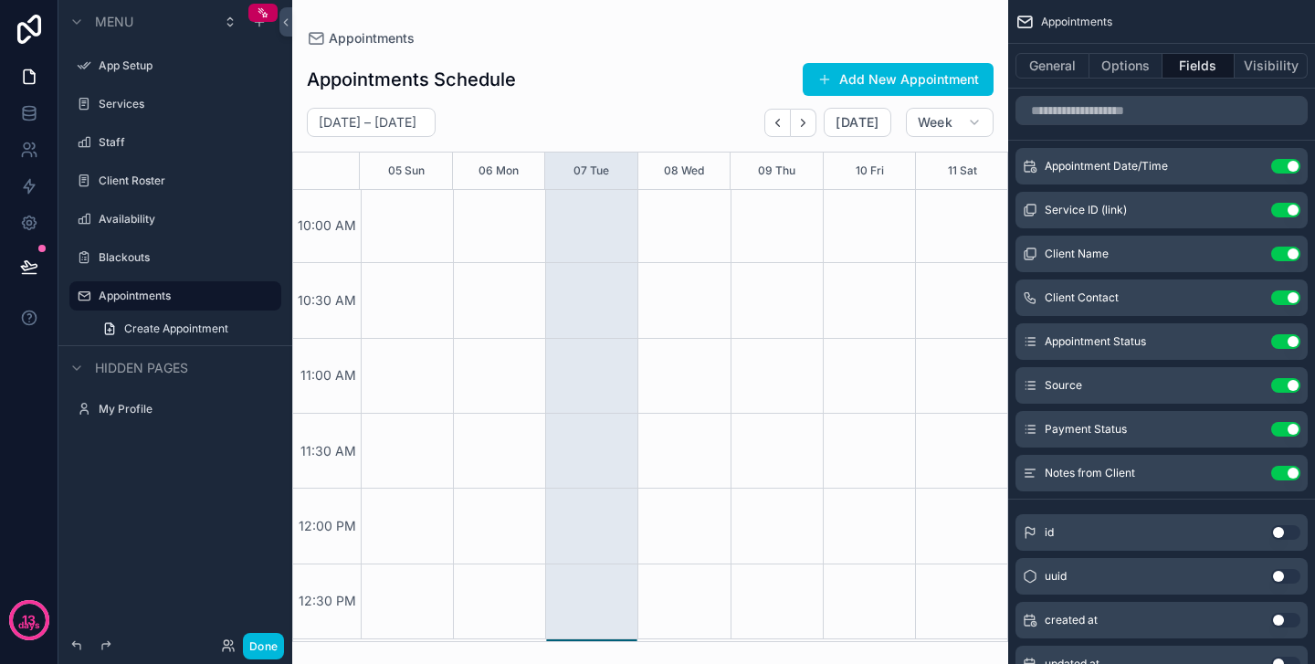
click at [1295, 211] on button "Use setting" at bounding box center [1285, 210] width 29 height 15
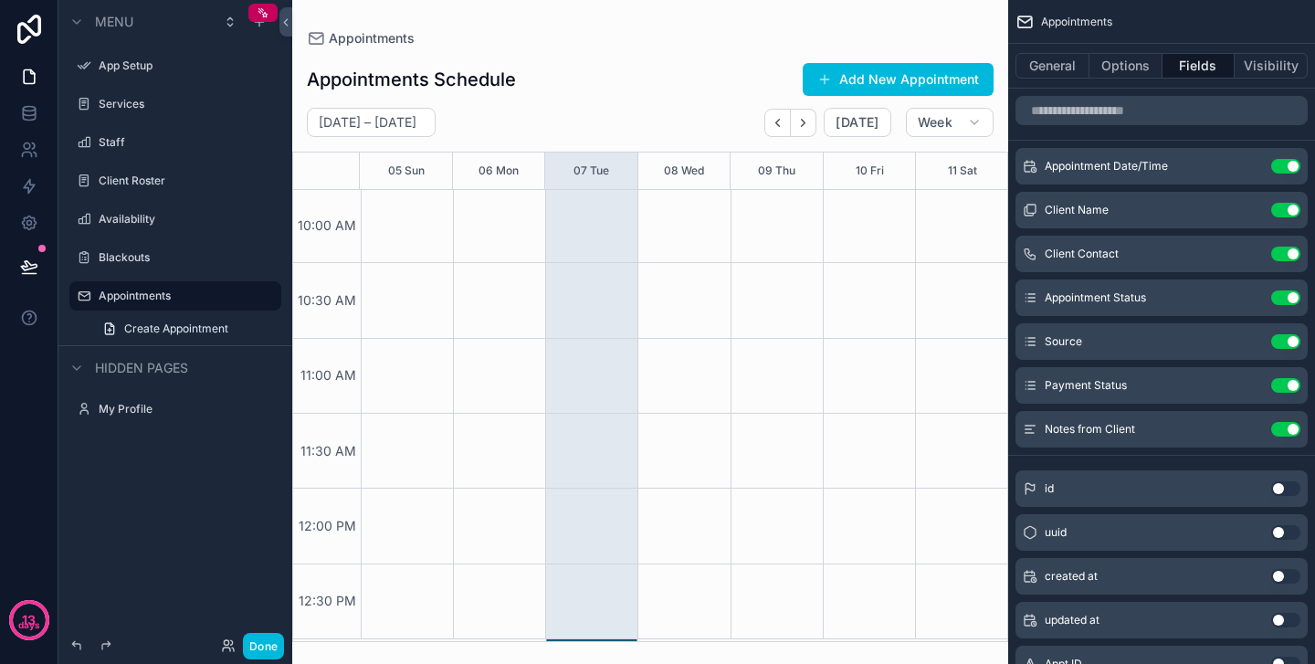
click at [1295, 211] on button "Use setting" at bounding box center [1285, 210] width 29 height 15
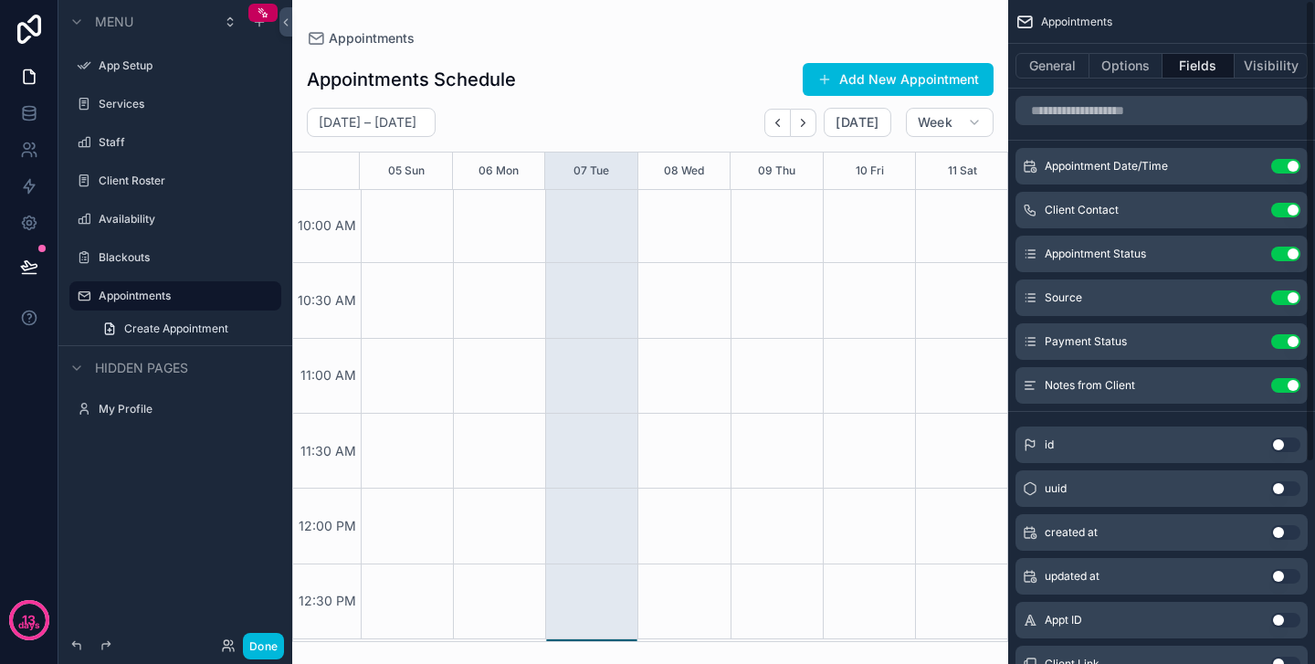
click at [1295, 211] on button "Use setting" at bounding box center [1285, 210] width 29 height 15
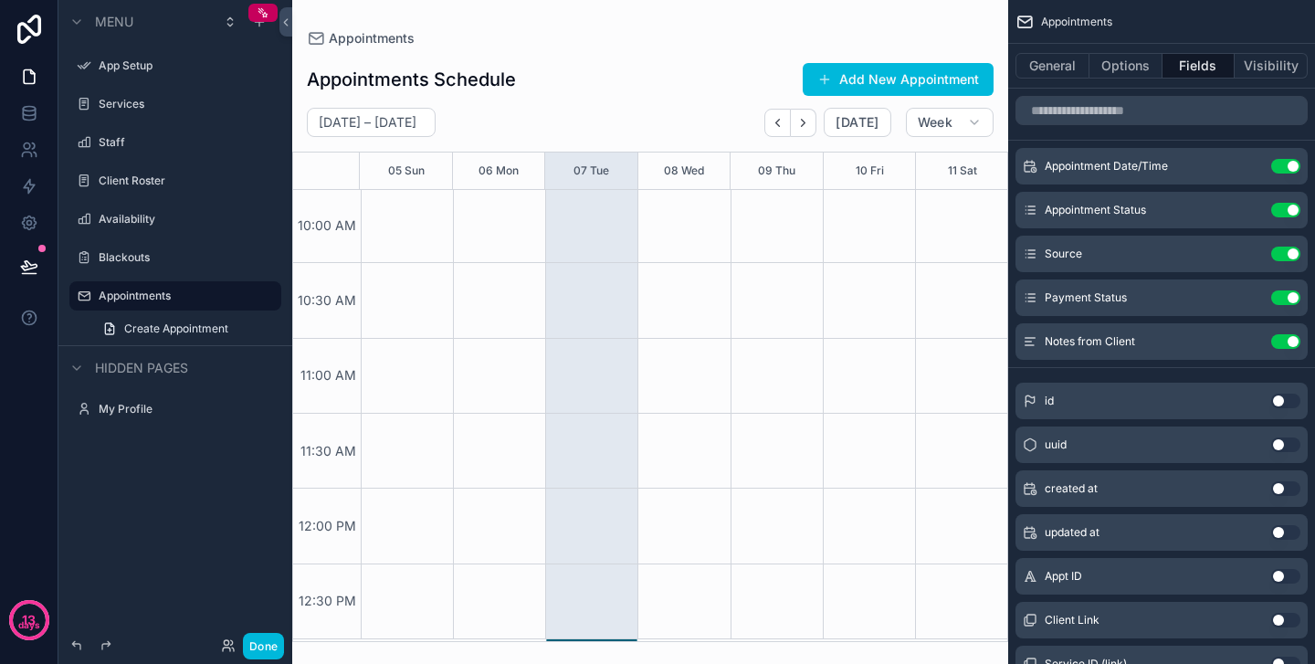
click at [1295, 211] on button "Use setting" at bounding box center [1285, 210] width 29 height 15
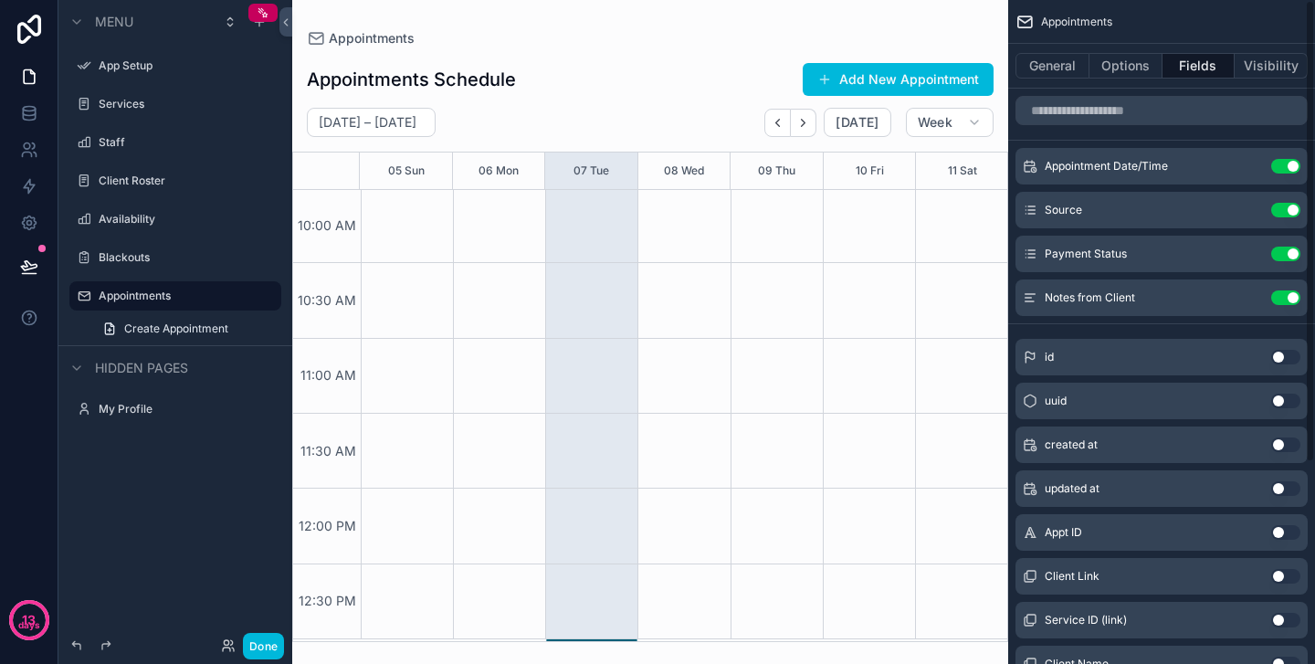
click at [1295, 211] on button "Use setting" at bounding box center [1285, 210] width 29 height 15
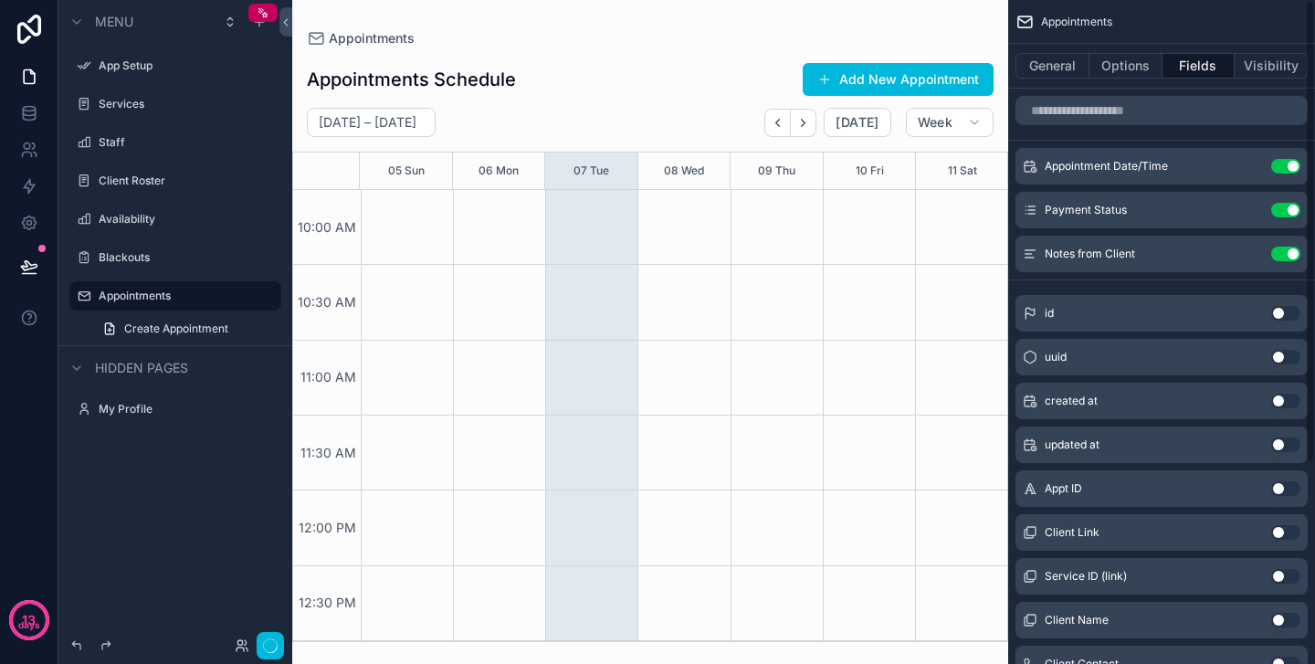
scroll to position [0, 0]
click at [1295, 211] on button "Use setting" at bounding box center [1285, 210] width 29 height 15
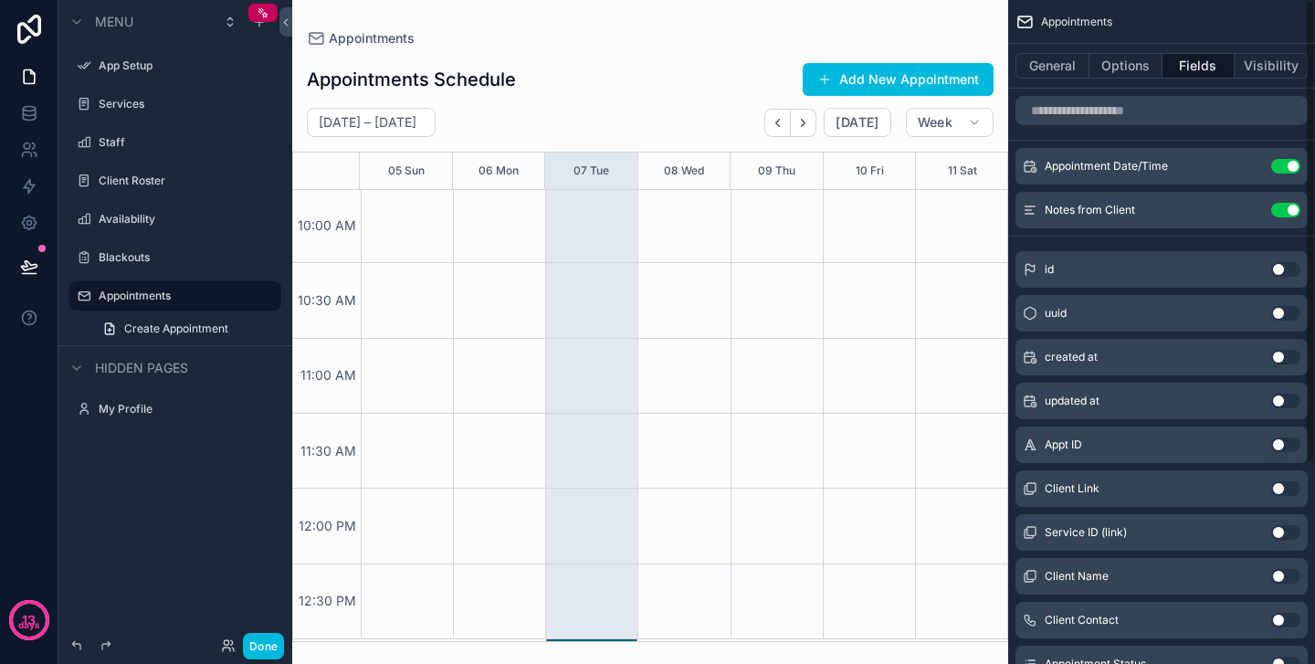
click at [1295, 211] on button "Use setting" at bounding box center [1285, 210] width 29 height 15
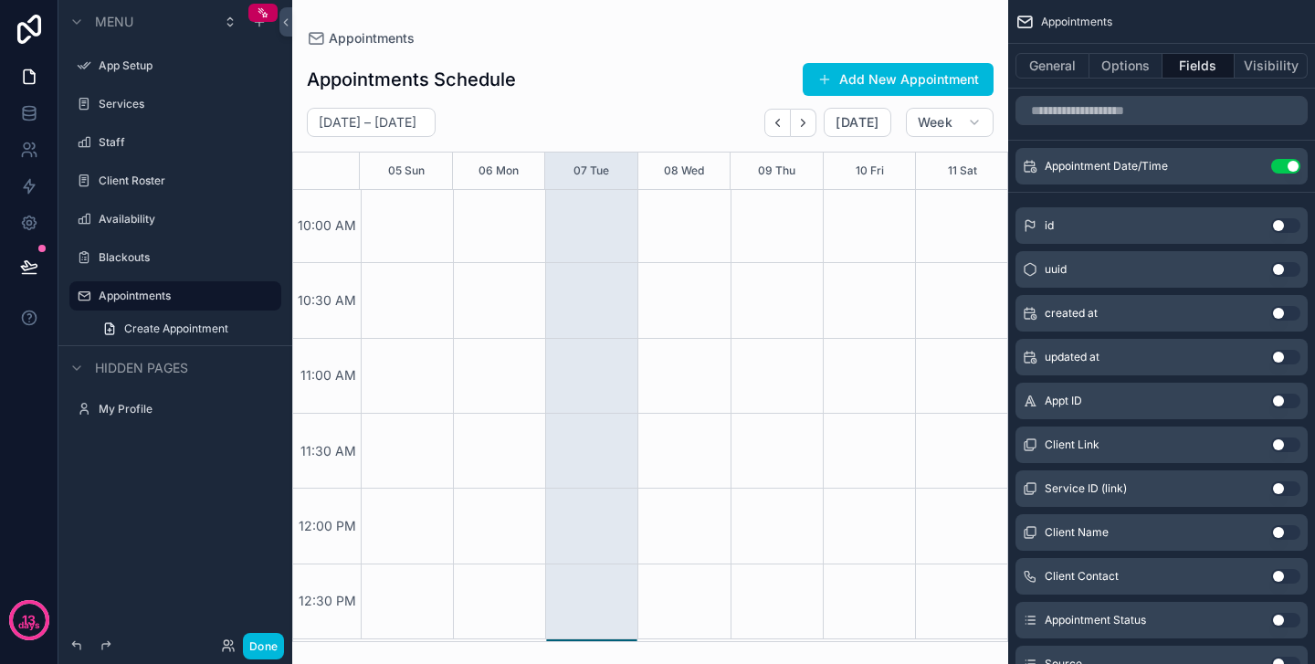
click at [1260, 62] on button "Visibility" at bounding box center [1270, 66] width 73 height 26
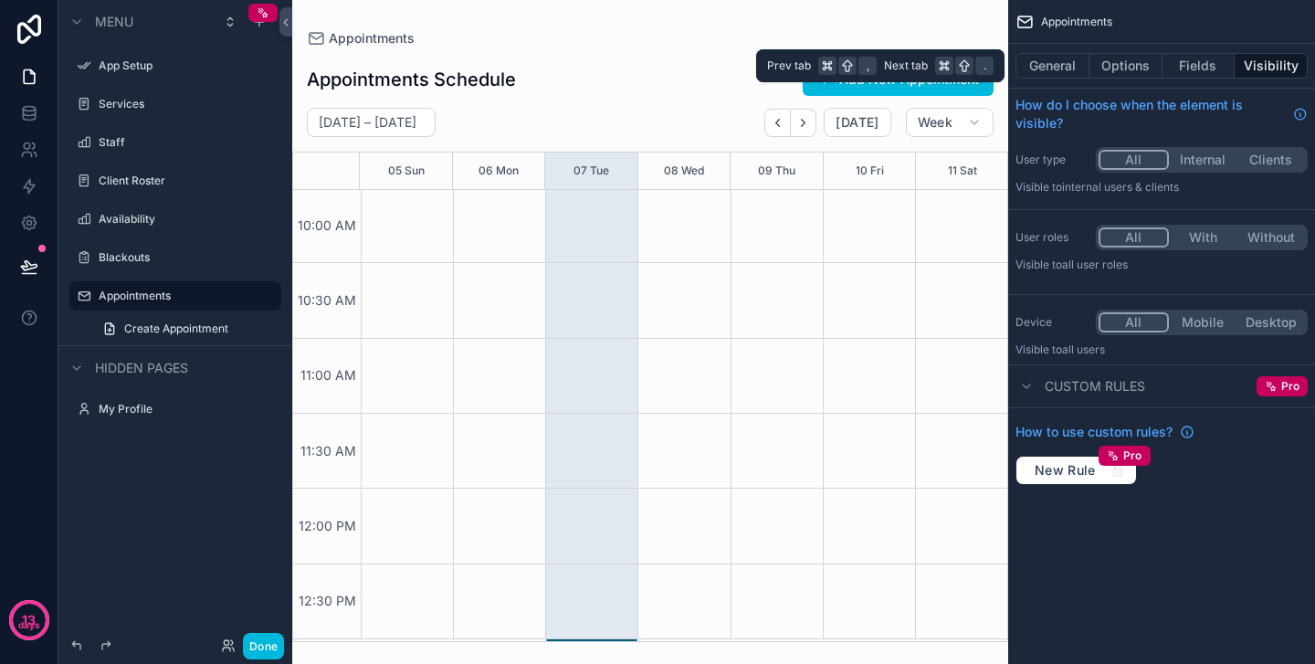
click at [1209, 63] on button "Fields" at bounding box center [1198, 66] width 73 height 26
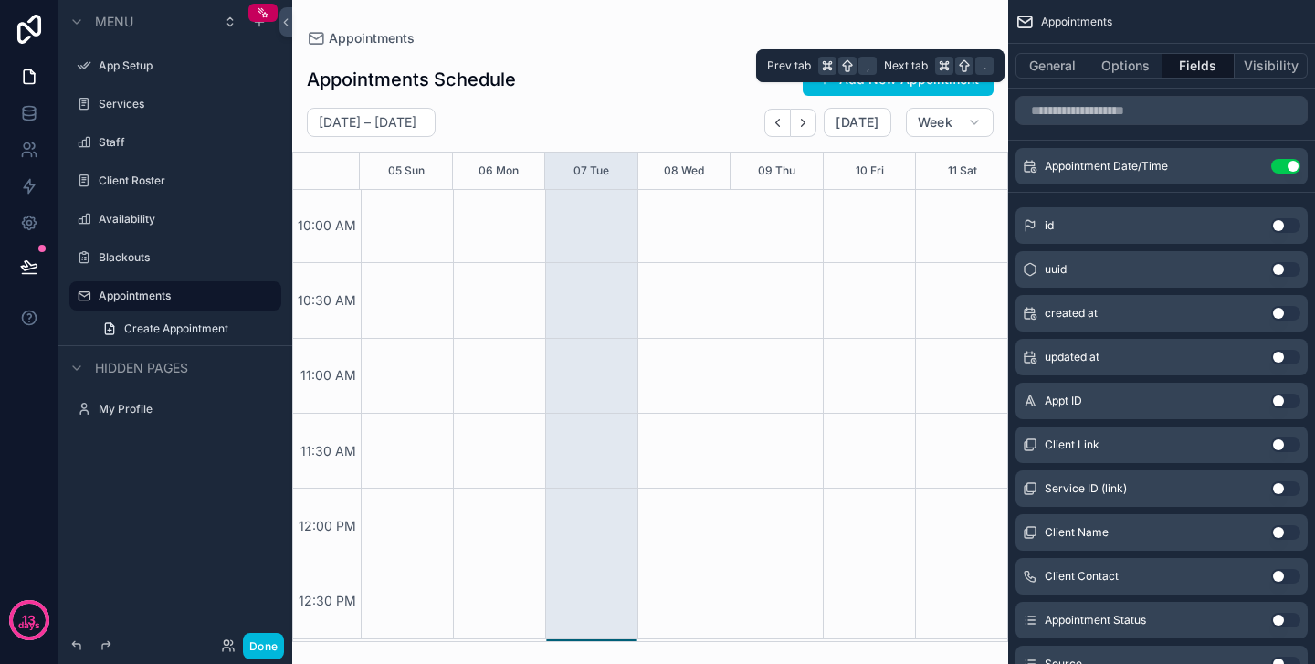
click at [1134, 72] on button "Options" at bounding box center [1125, 66] width 73 height 26
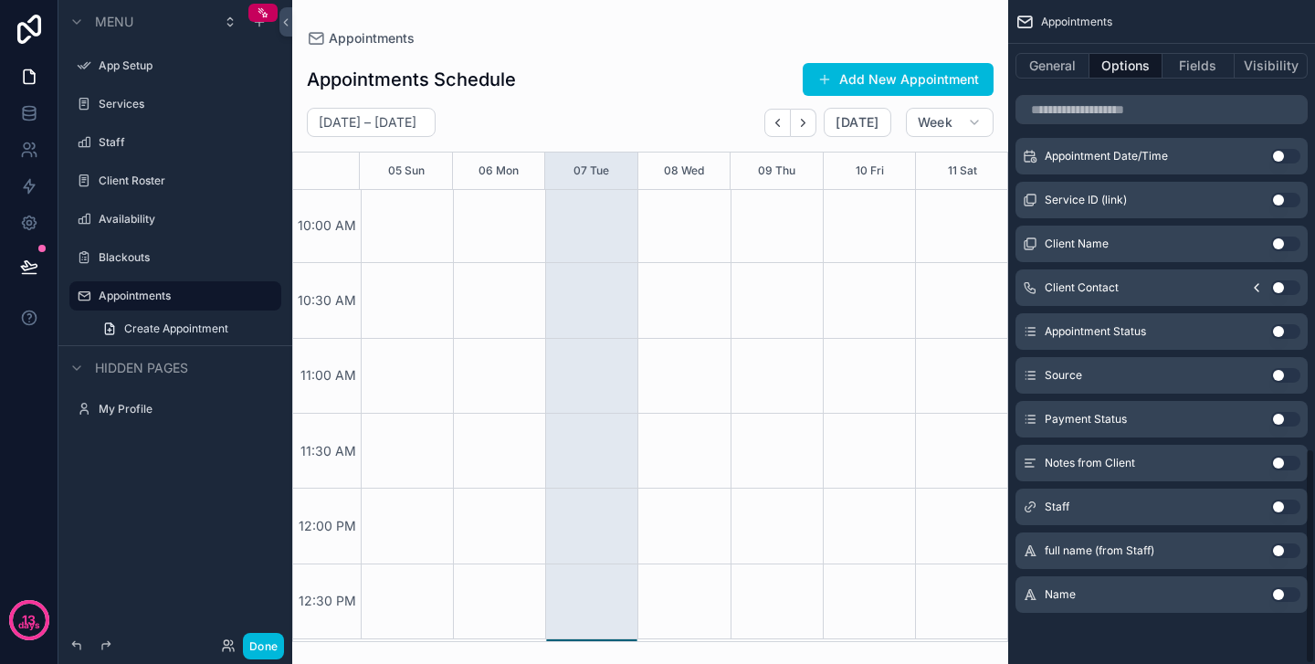
click at [1249, 504] on div "Staff Use setting" at bounding box center [1161, 506] width 292 height 37
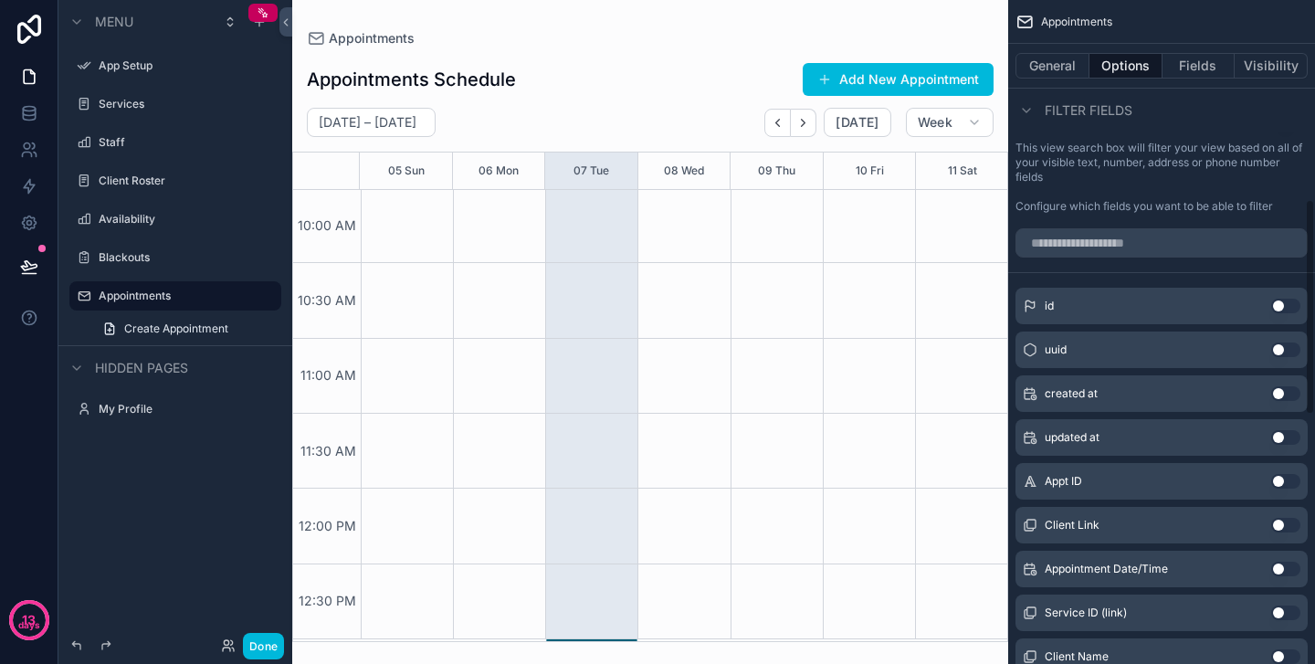
scroll to position [62, 0]
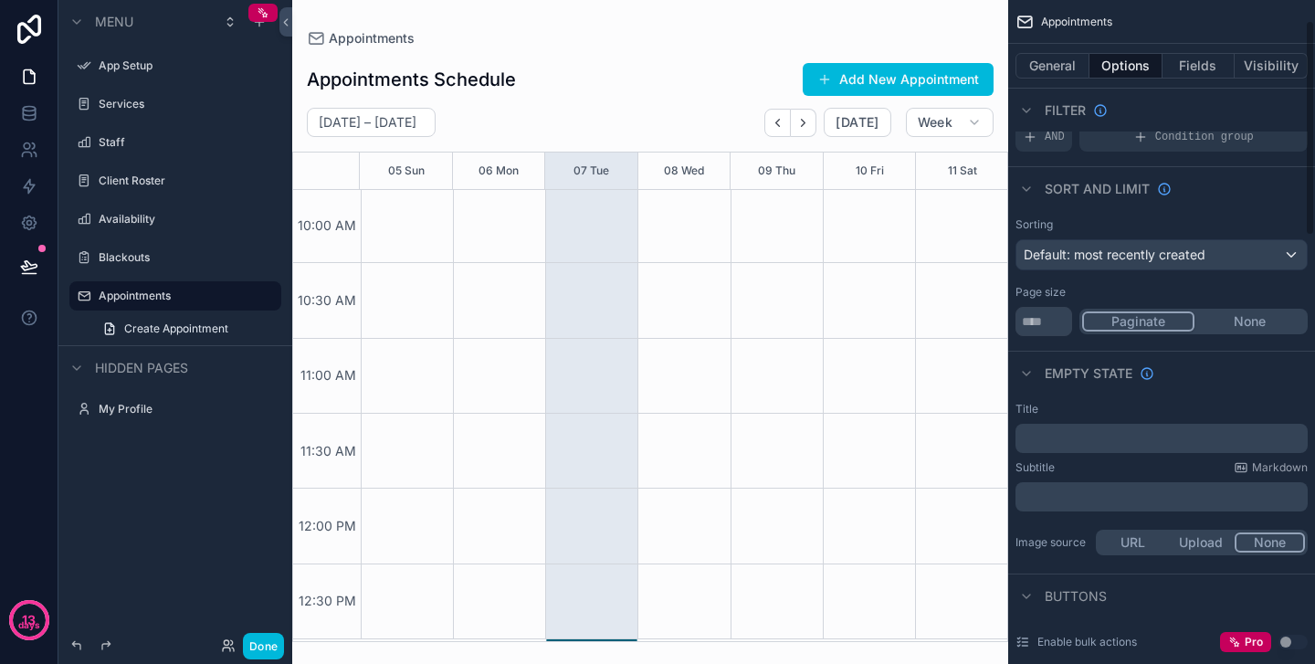
click at [805, 125] on icon "Next" at bounding box center [804, 122] width 4 height 7
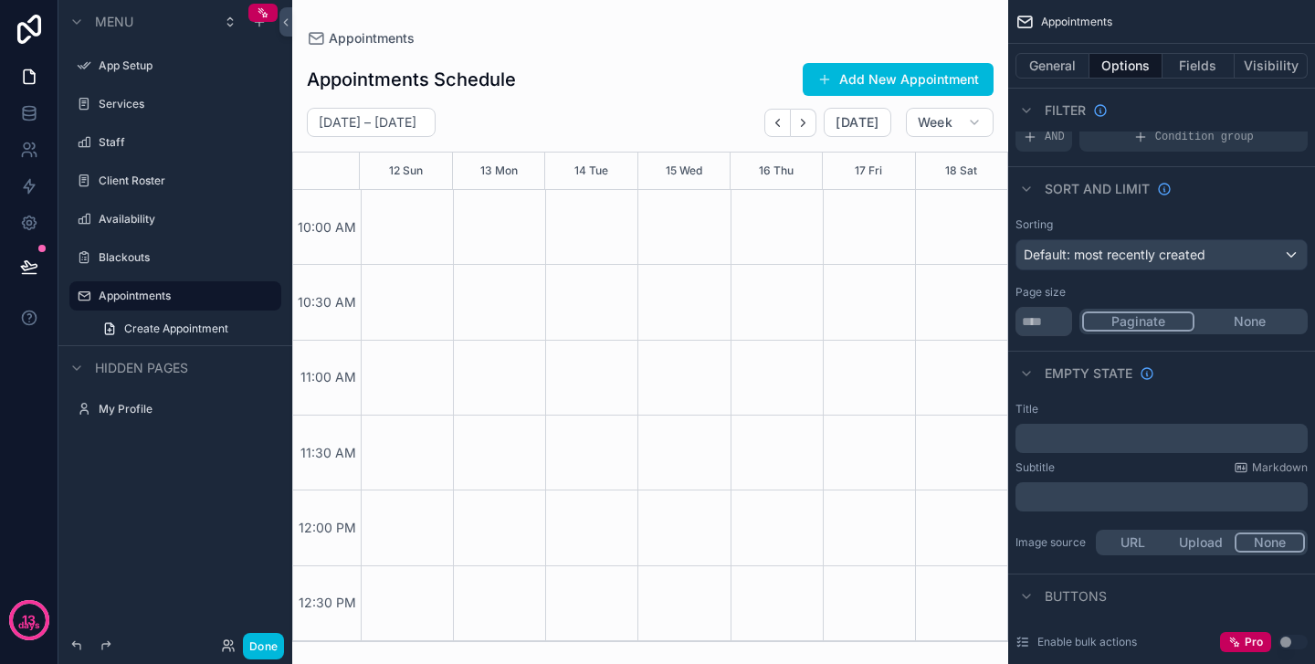
click at [781, 128] on icon "Back" at bounding box center [778, 123] width 14 height 14
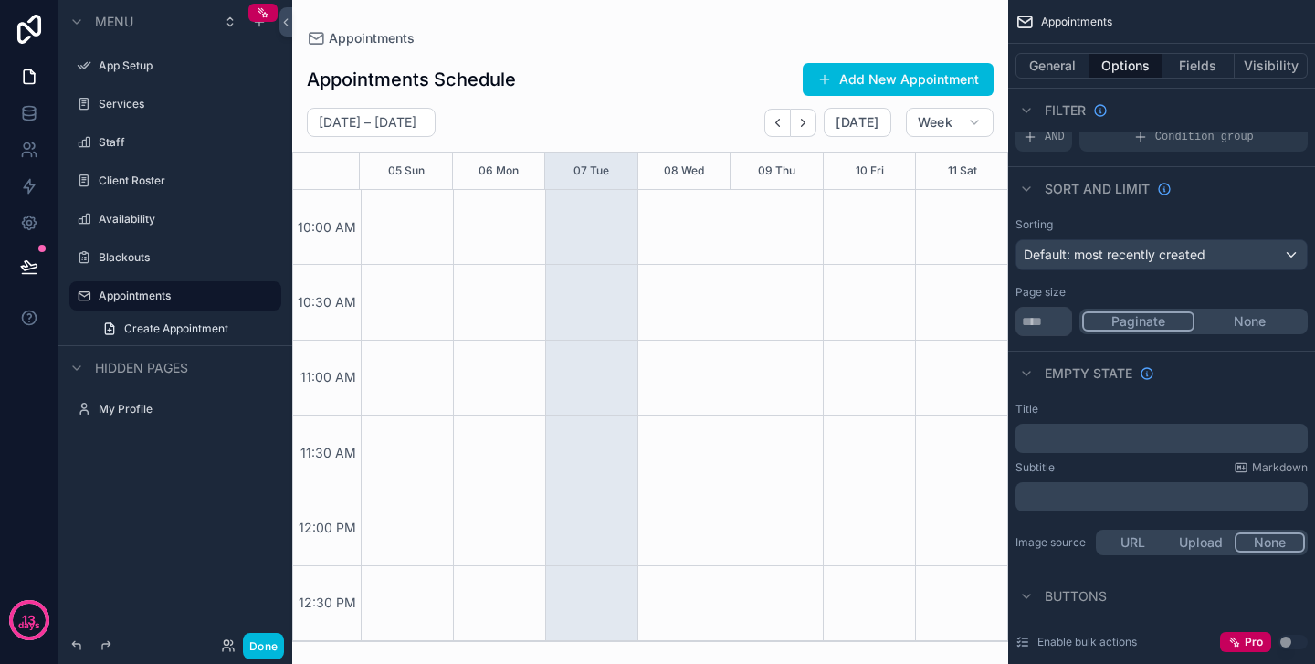
click at [572, 205] on div "2:21 PM – 3:21 PM A-0001" at bounding box center [591, 415] width 92 height 451
click at [941, 109] on button "Week" at bounding box center [950, 122] width 88 height 29
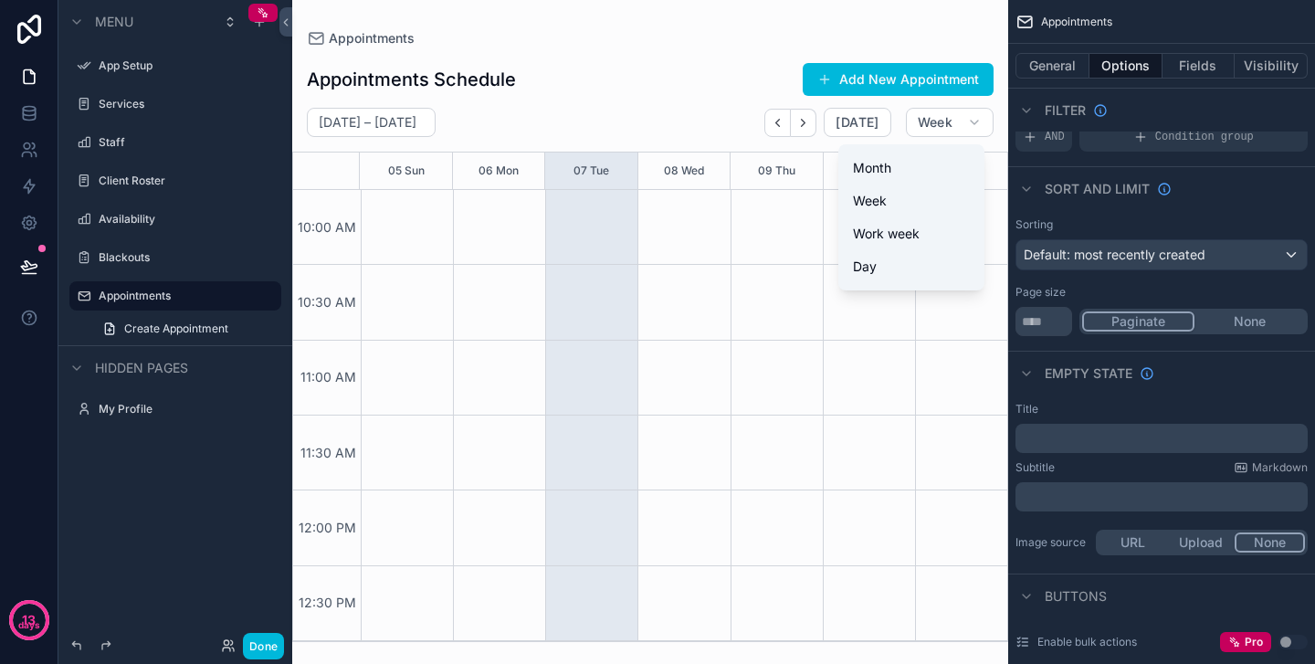
click at [881, 243] on button "Work week" at bounding box center [910, 233] width 131 height 33
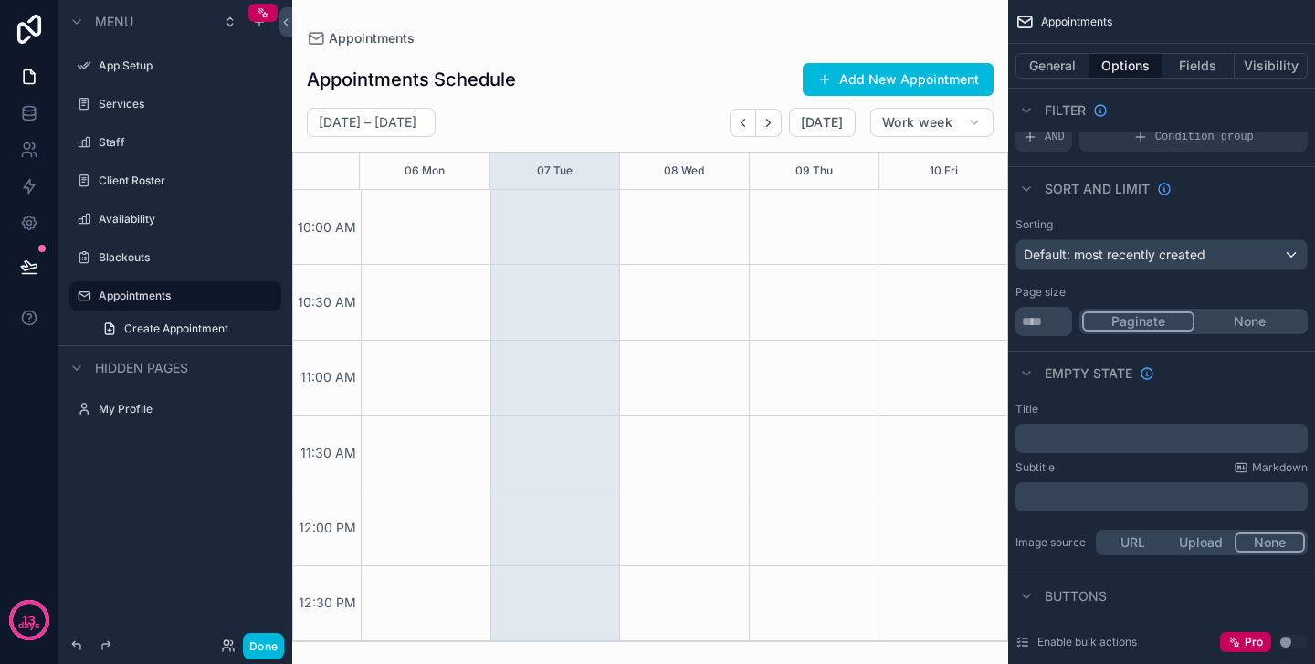
scroll to position [2, 0]
click at [946, 120] on span "Work week" at bounding box center [917, 122] width 70 height 16
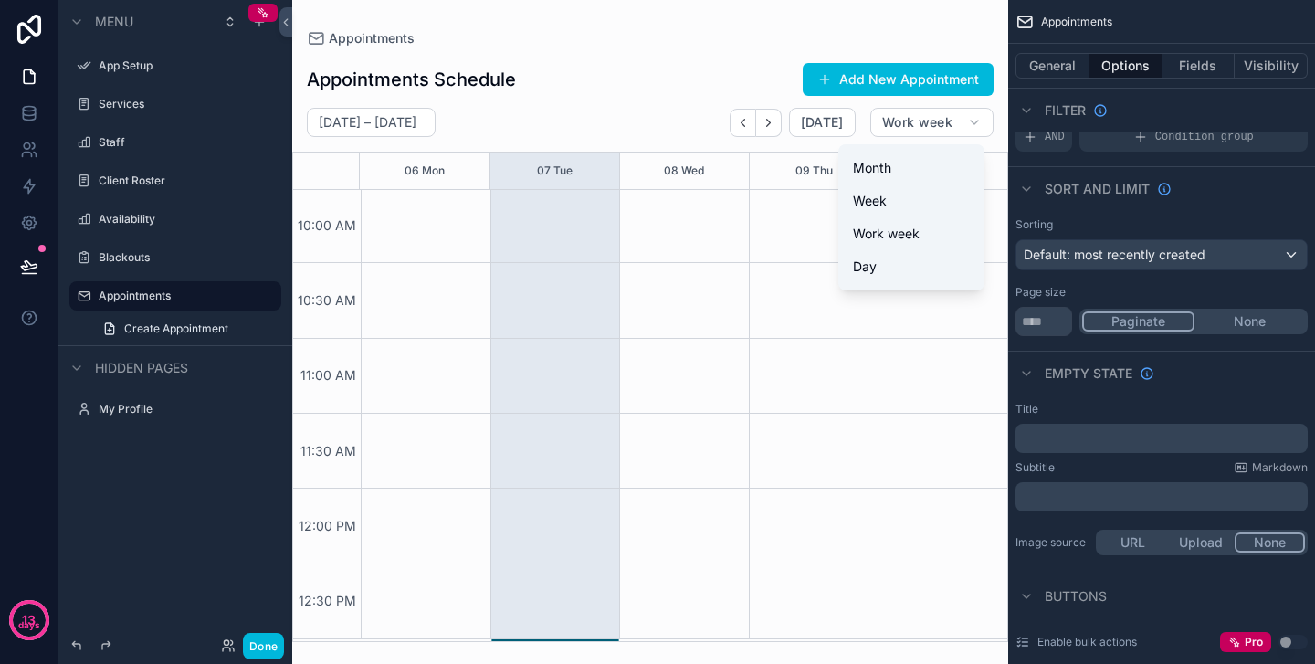
click at [926, 275] on button "Day" at bounding box center [910, 266] width 131 height 33
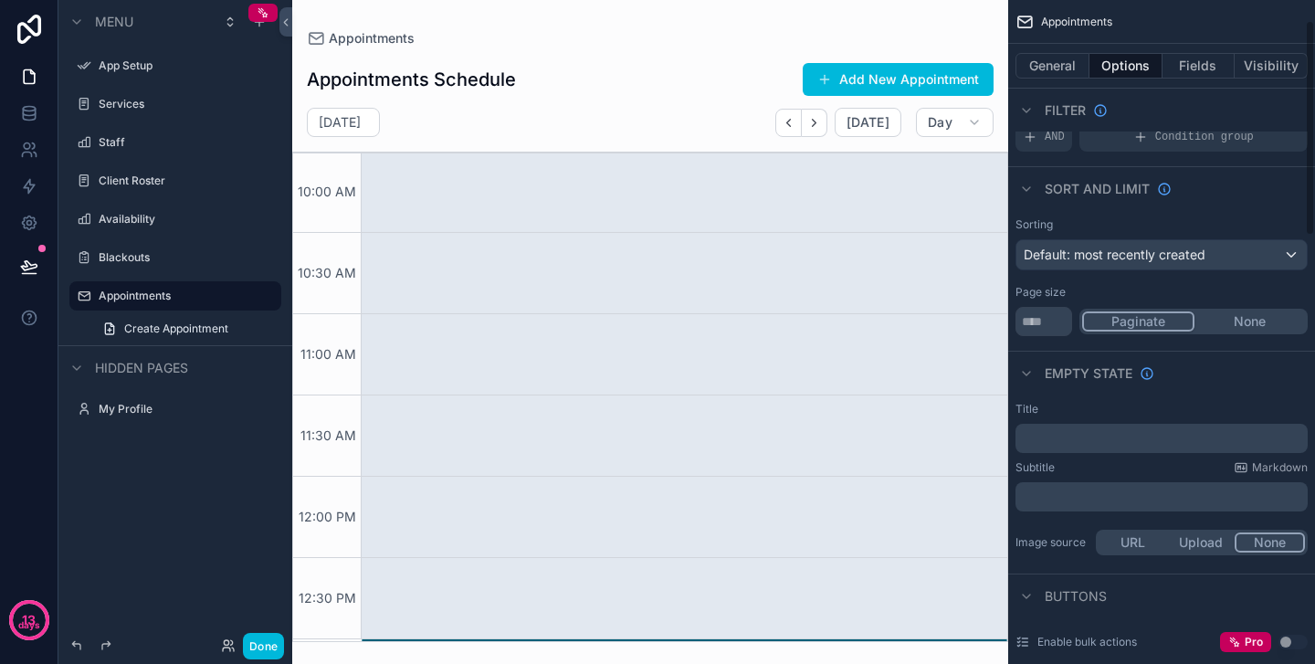
click at [973, 128] on icon "scrollable content" at bounding box center [974, 122] width 15 height 15
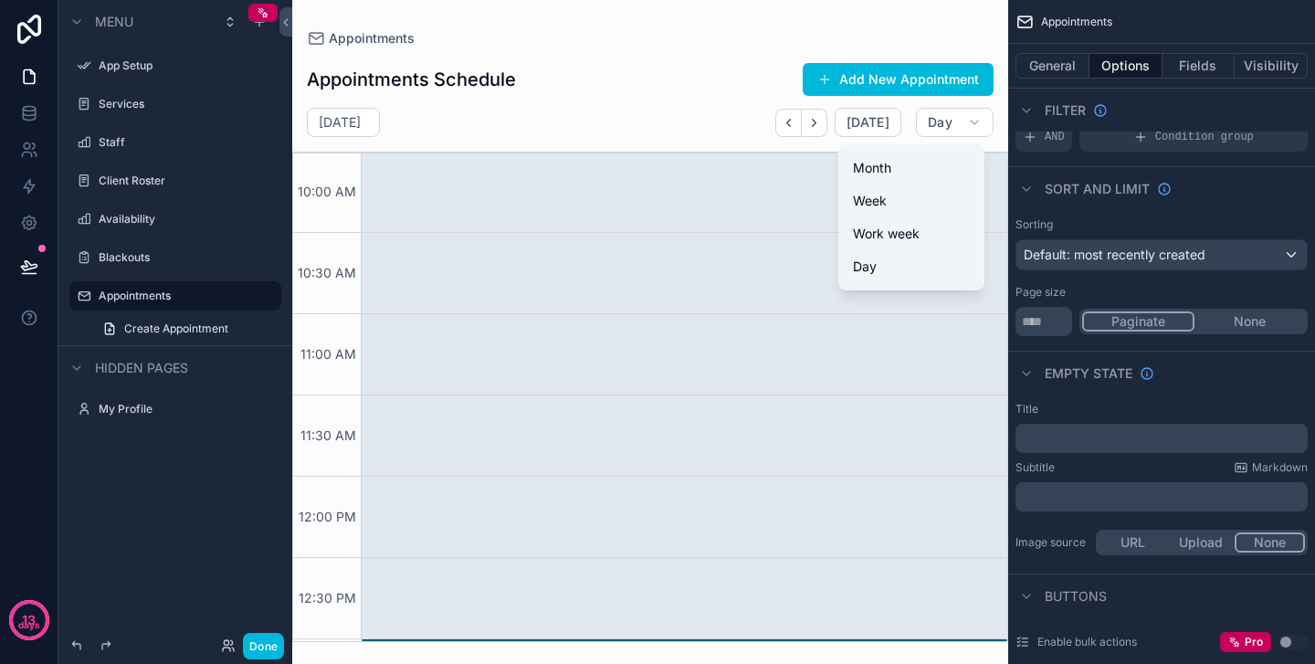
click at [916, 204] on button "Week" at bounding box center [910, 200] width 131 height 33
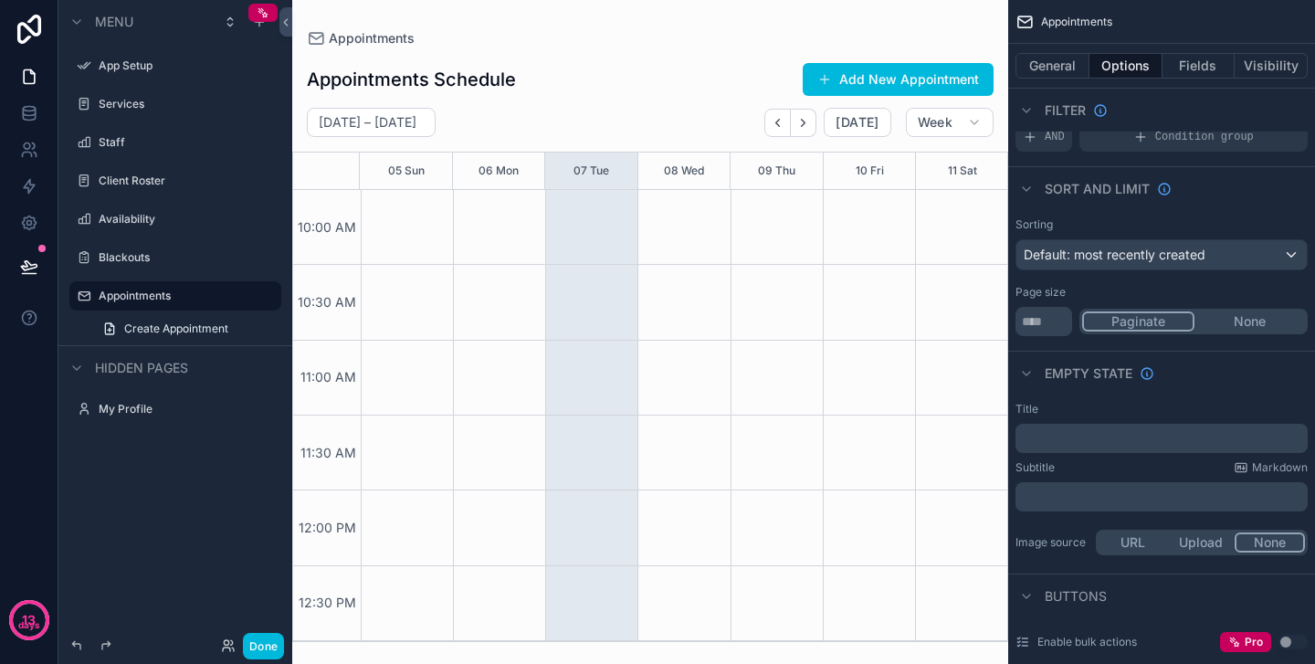
scroll to position [2, 0]
click at [952, 128] on button "Week" at bounding box center [950, 122] width 88 height 29
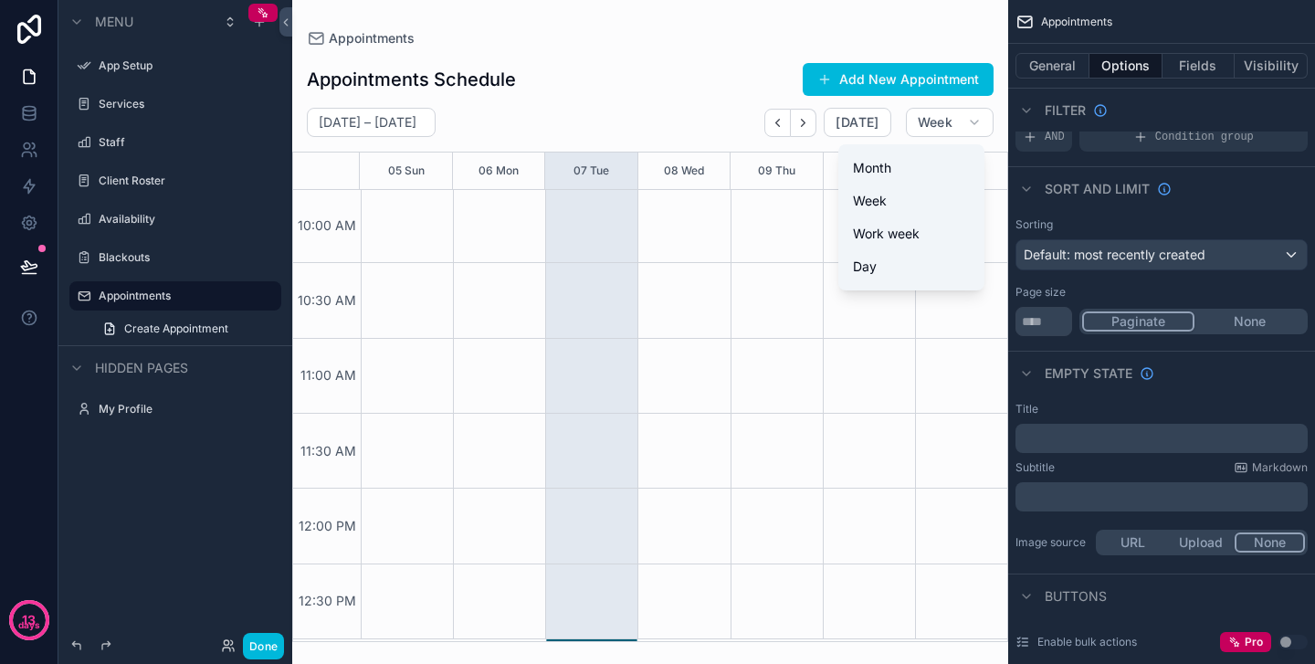
click at [934, 169] on button "Month" at bounding box center [910, 168] width 131 height 33
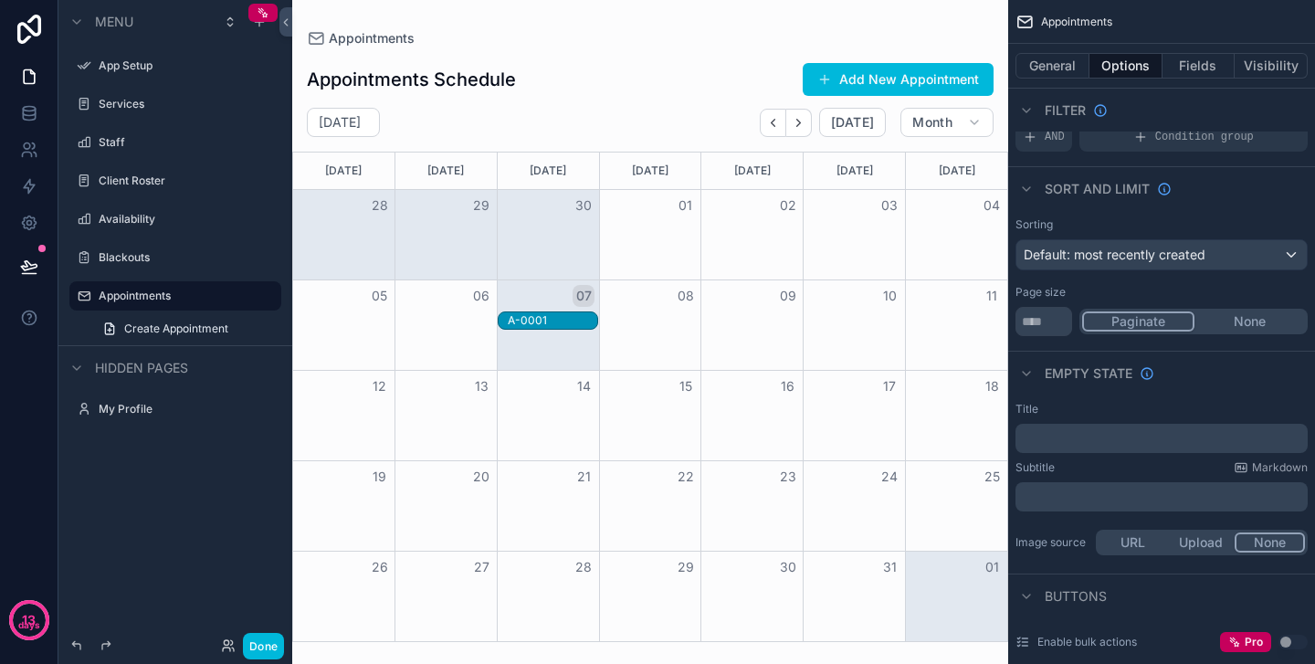
click at [962, 110] on button "Month" at bounding box center [946, 122] width 93 height 29
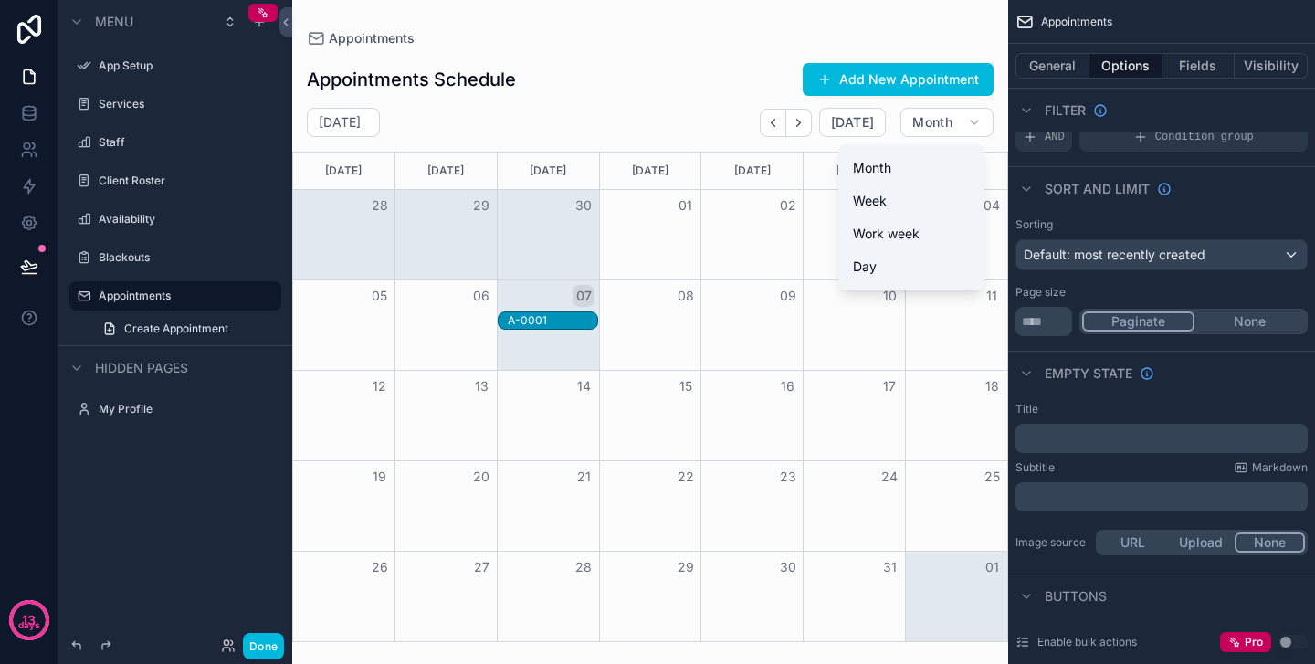
click at [927, 258] on button "Day" at bounding box center [910, 266] width 131 height 33
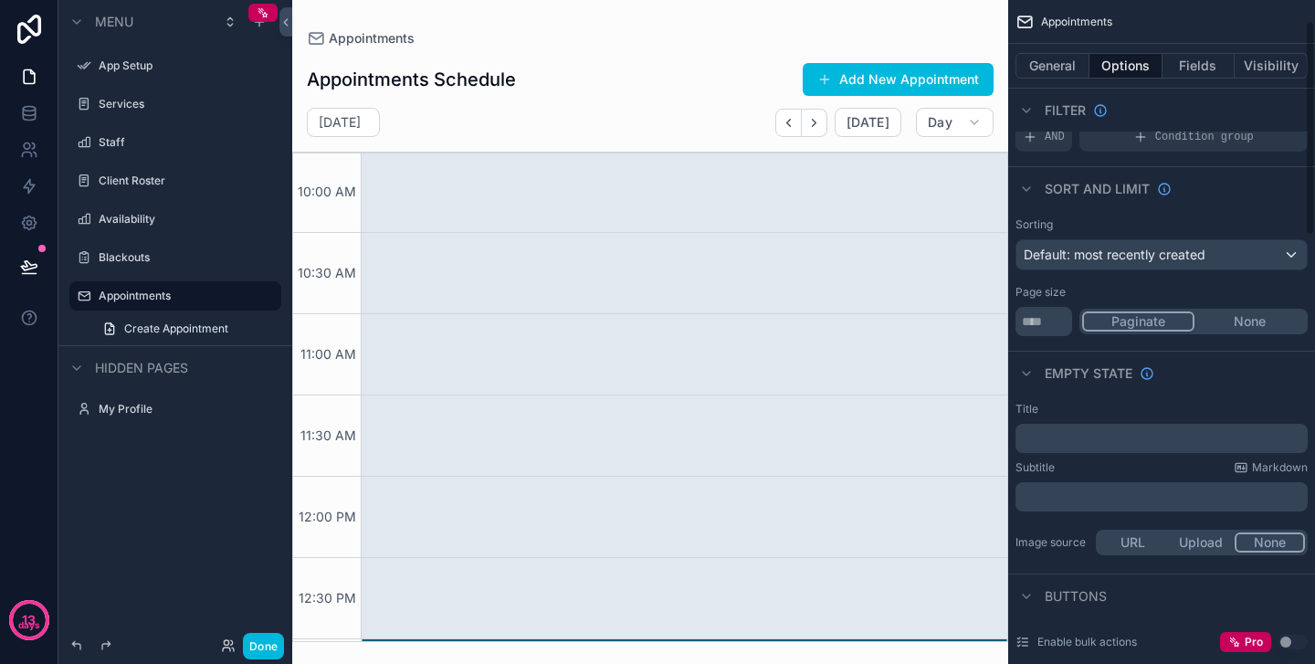
click at [1055, 66] on button "General" at bounding box center [1052, 66] width 74 height 26
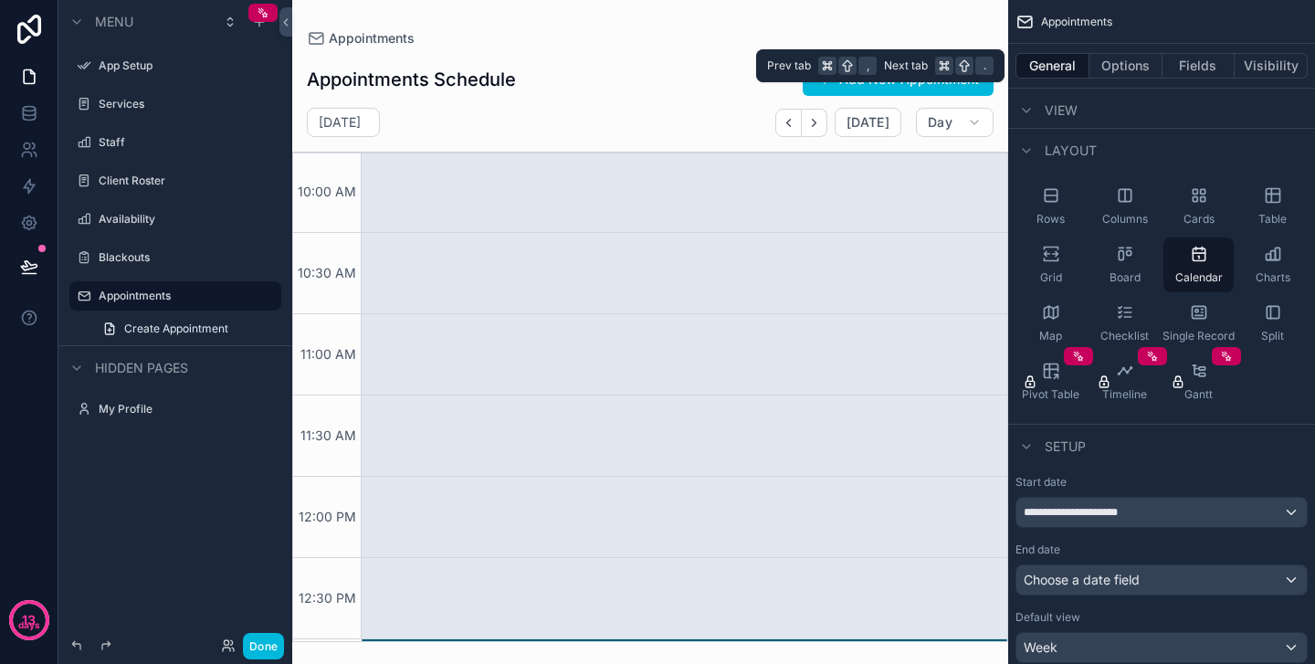
click at [1290, 69] on button "Visibility" at bounding box center [1270, 66] width 73 height 26
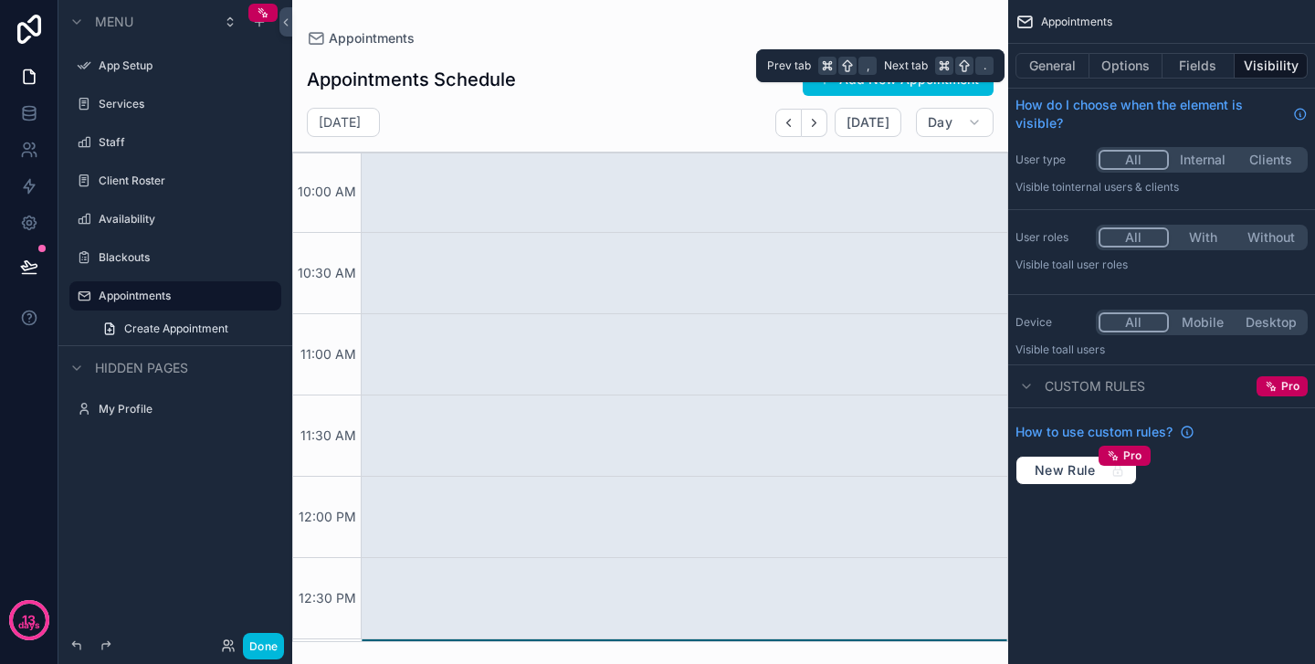
click at [1194, 66] on button "Fields" at bounding box center [1198, 66] width 73 height 26
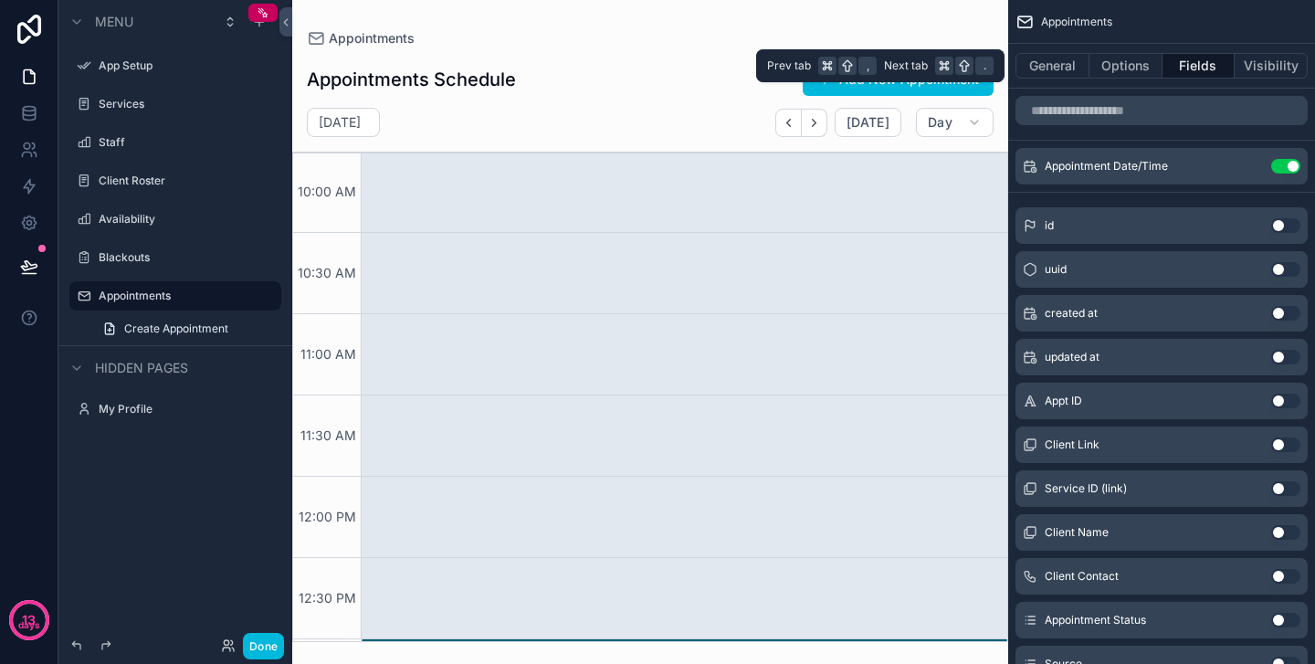
click at [1126, 62] on button "Options" at bounding box center [1125, 66] width 73 height 26
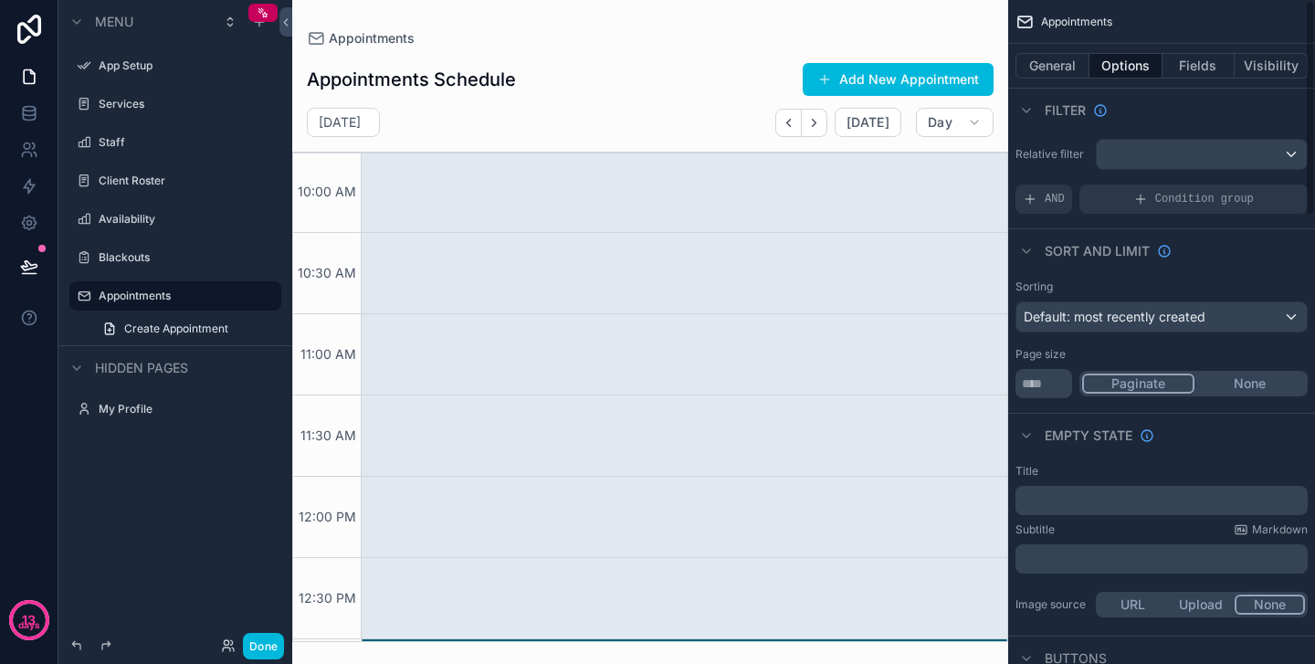
click at [1194, 152] on div "scrollable content" at bounding box center [1202, 154] width 210 height 29
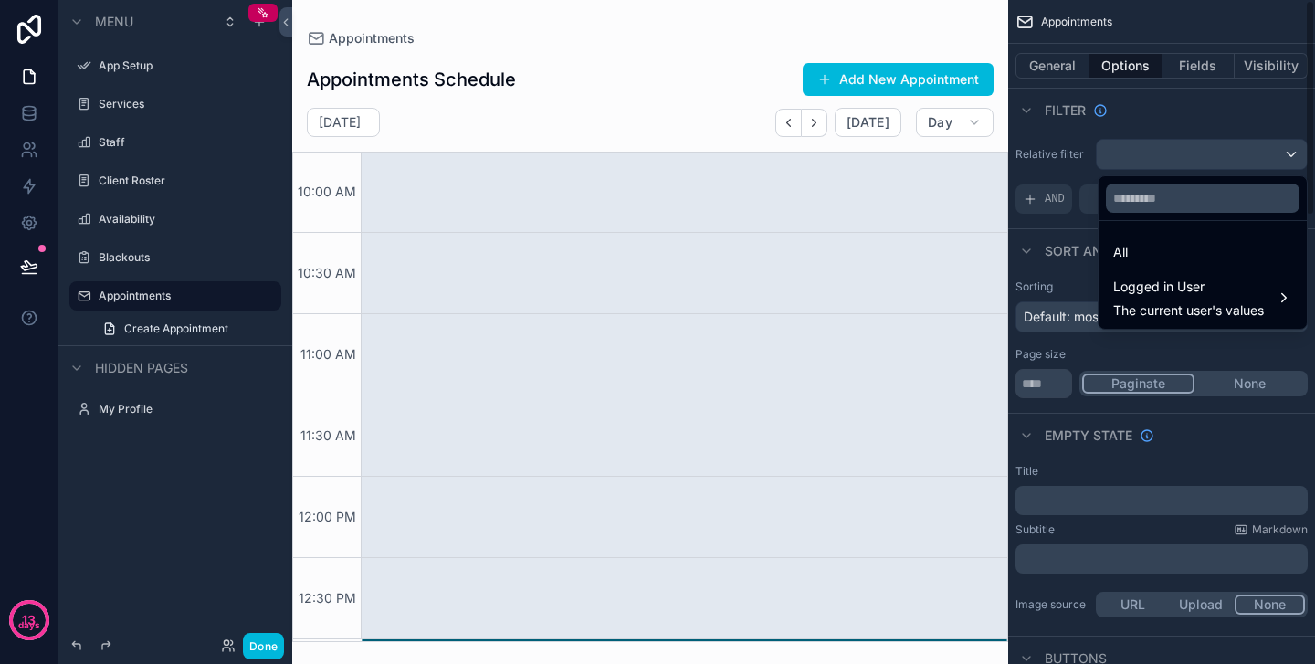
click at [704, 96] on div "Appointments Schedule Add New Appointment" at bounding box center [650, 79] width 687 height 35
